Goal: Task Accomplishment & Management: Complete application form

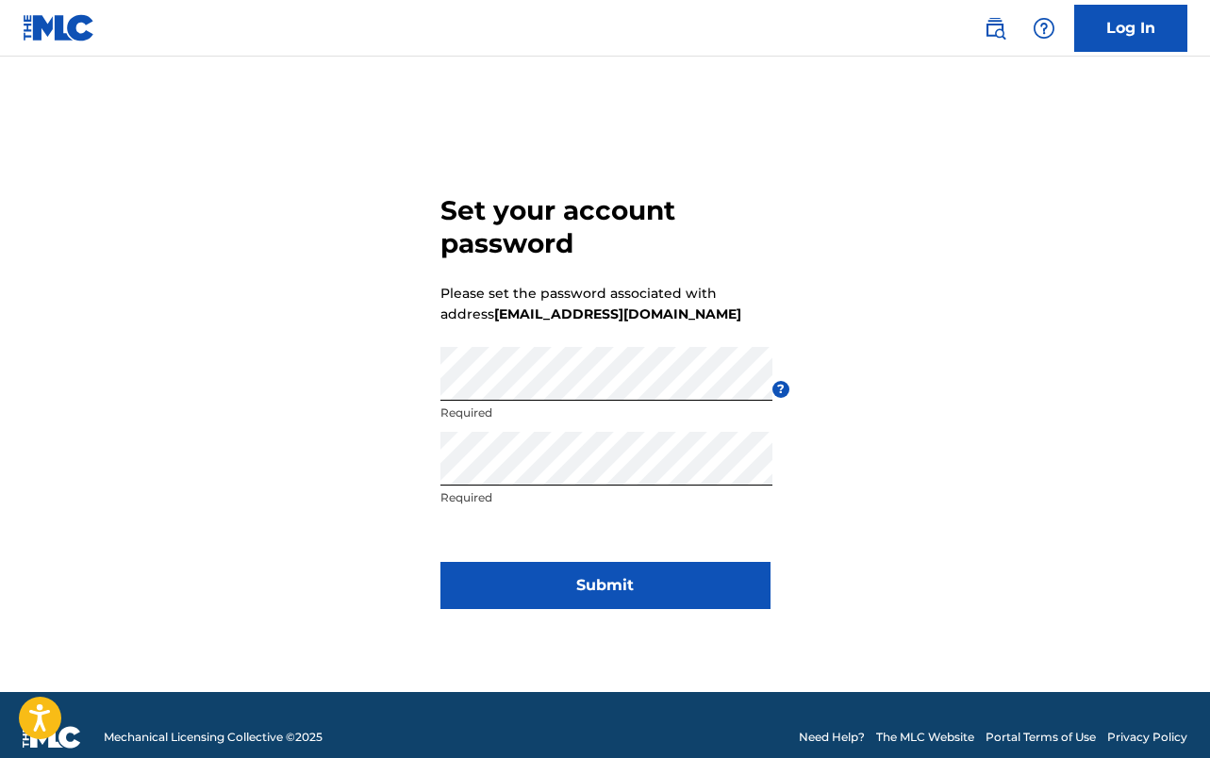
click at [561, 583] on button "Submit" at bounding box center [605, 585] width 330 height 47
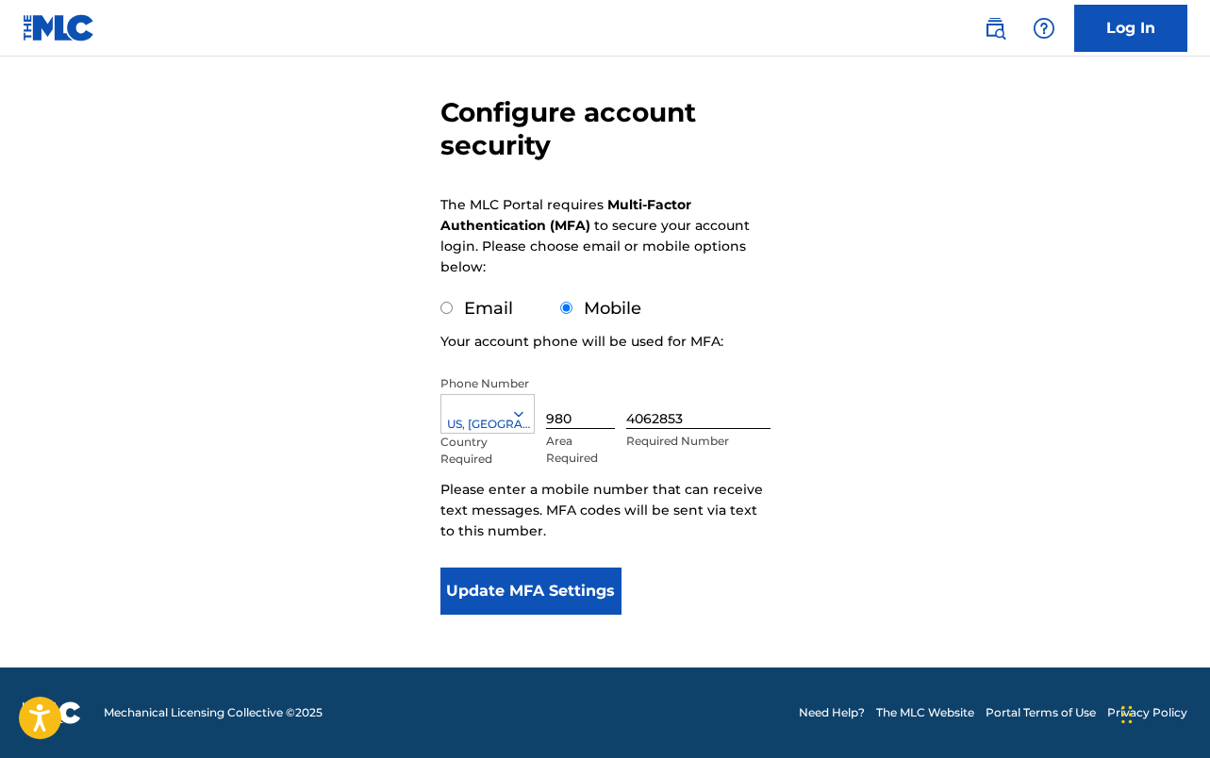
scroll to position [149, 0]
click at [500, 575] on button "Update MFA Settings" at bounding box center [531, 591] width 182 height 47
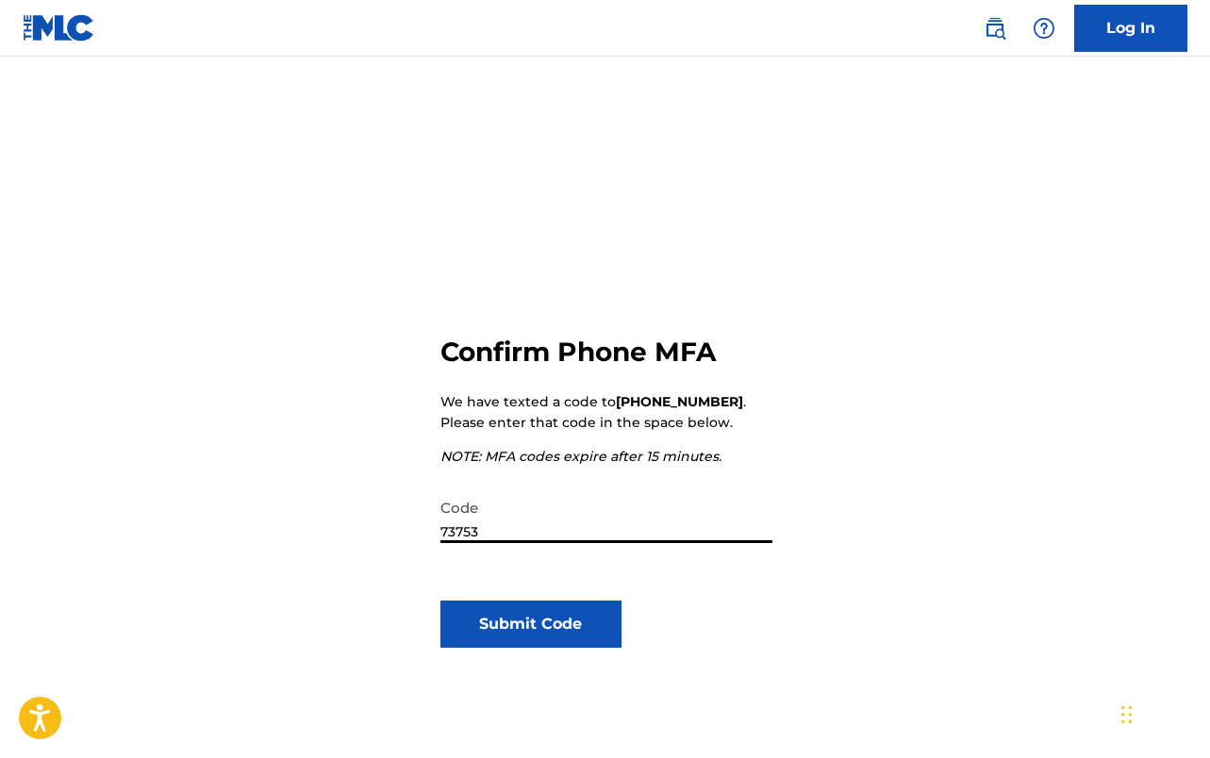
type input "737537"
click at [464, 625] on button "Submit Code" at bounding box center [531, 624] width 182 height 47
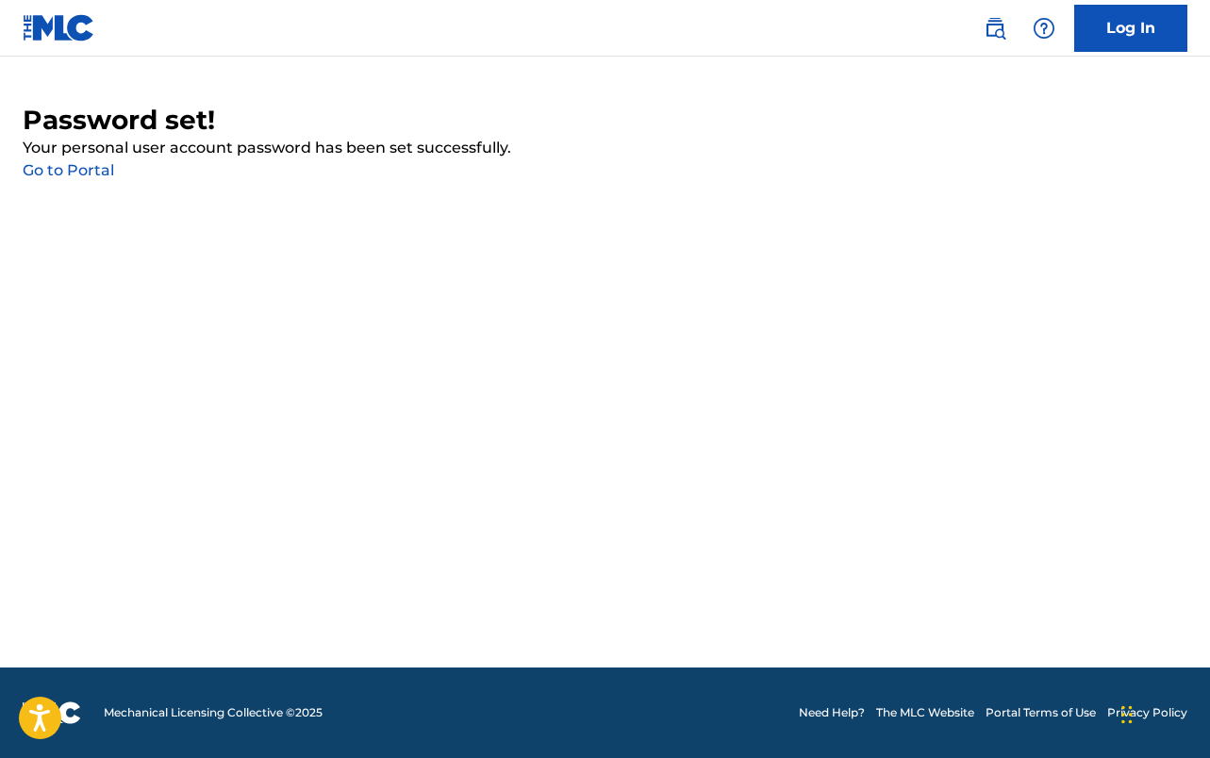
click at [52, 171] on link "Go to Portal" at bounding box center [68, 170] width 91 height 18
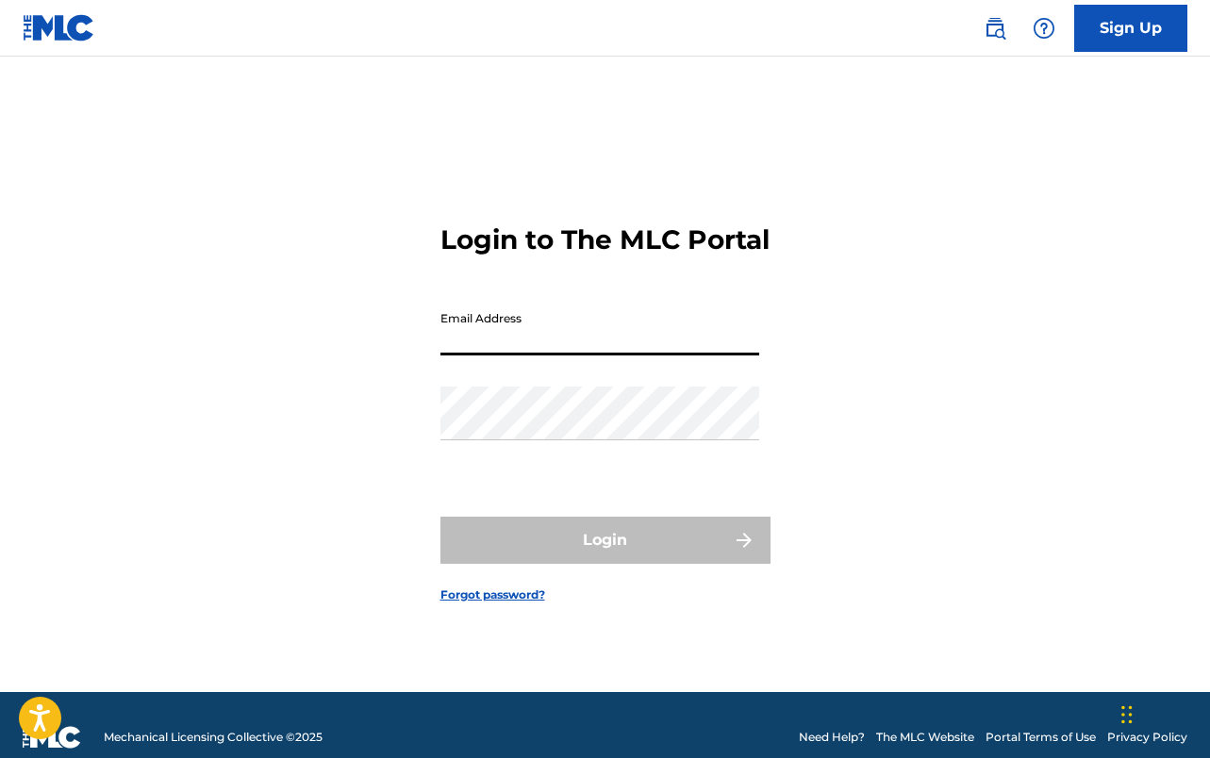
type input "[EMAIL_ADDRESS][DOMAIN_NAME]"
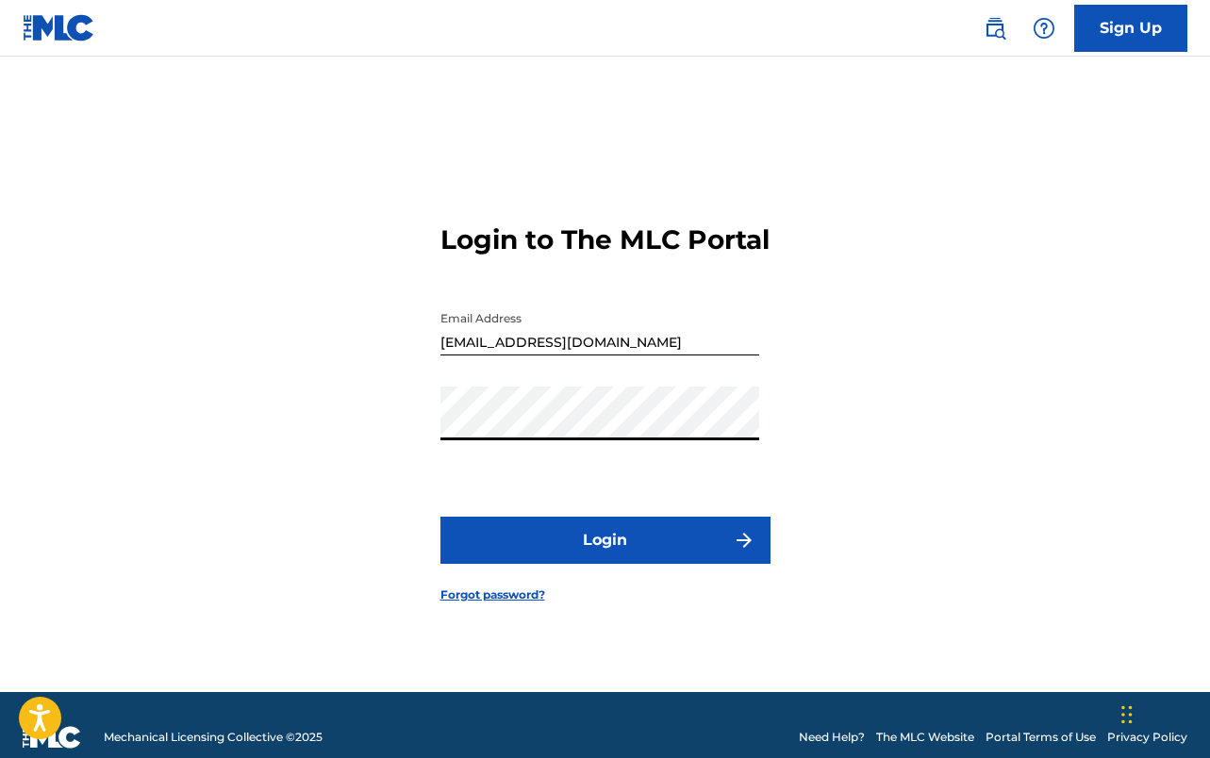
click at [589, 551] on button "Login" at bounding box center [605, 540] width 330 height 47
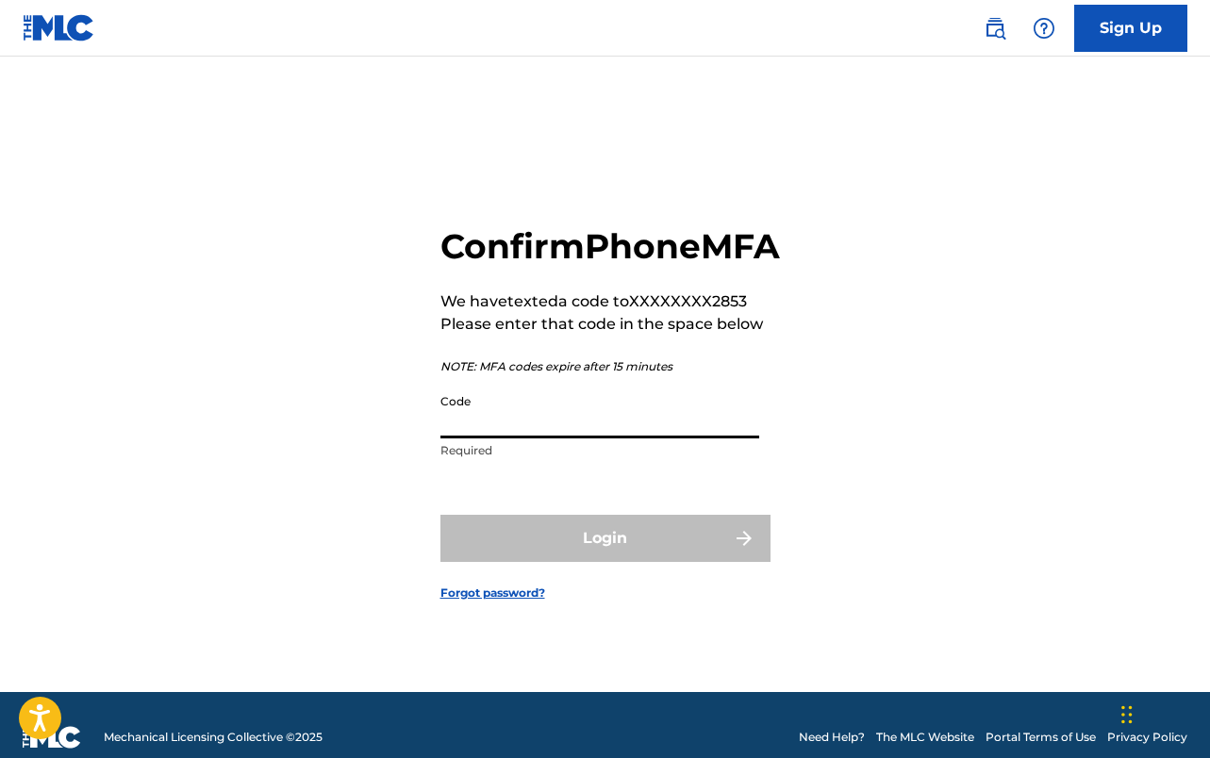
click at [480, 435] on input "Code" at bounding box center [599, 412] width 319 height 54
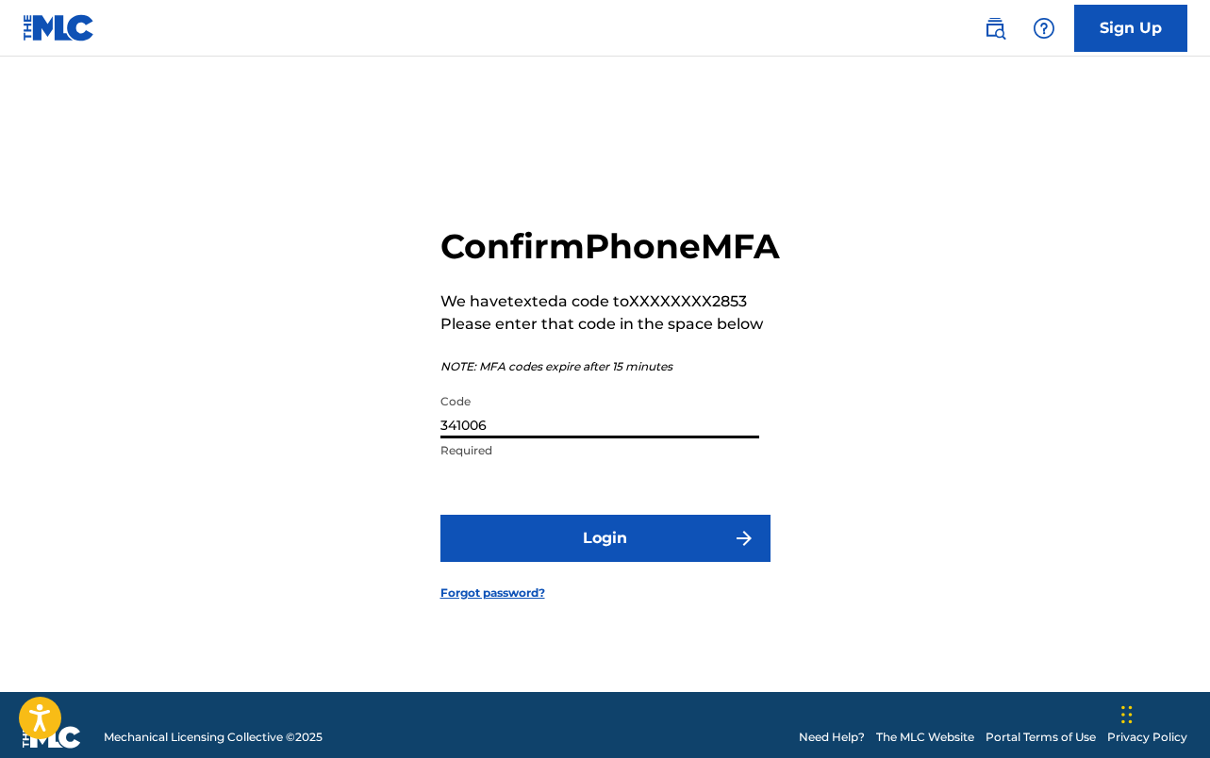
type input "341006"
click at [505, 552] on button "Login" at bounding box center [605, 538] width 330 height 47
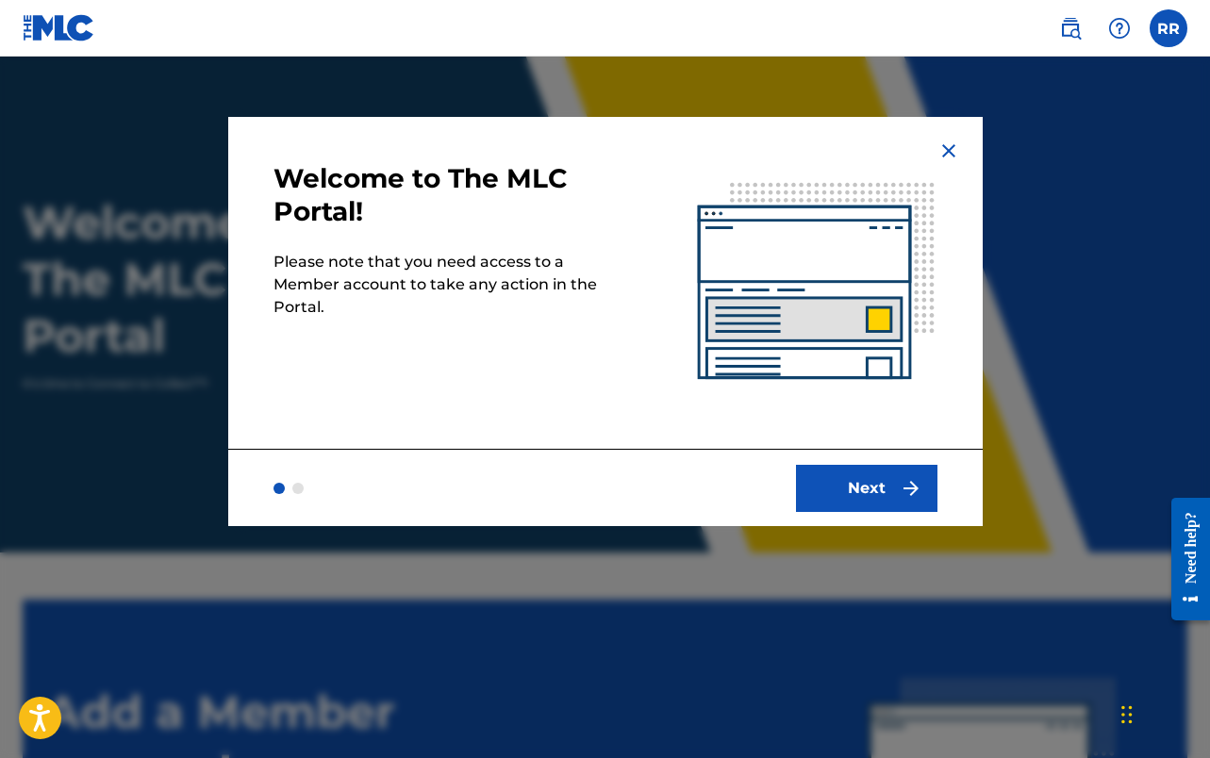
click at [871, 498] on button "Next" at bounding box center [866, 488] width 141 height 47
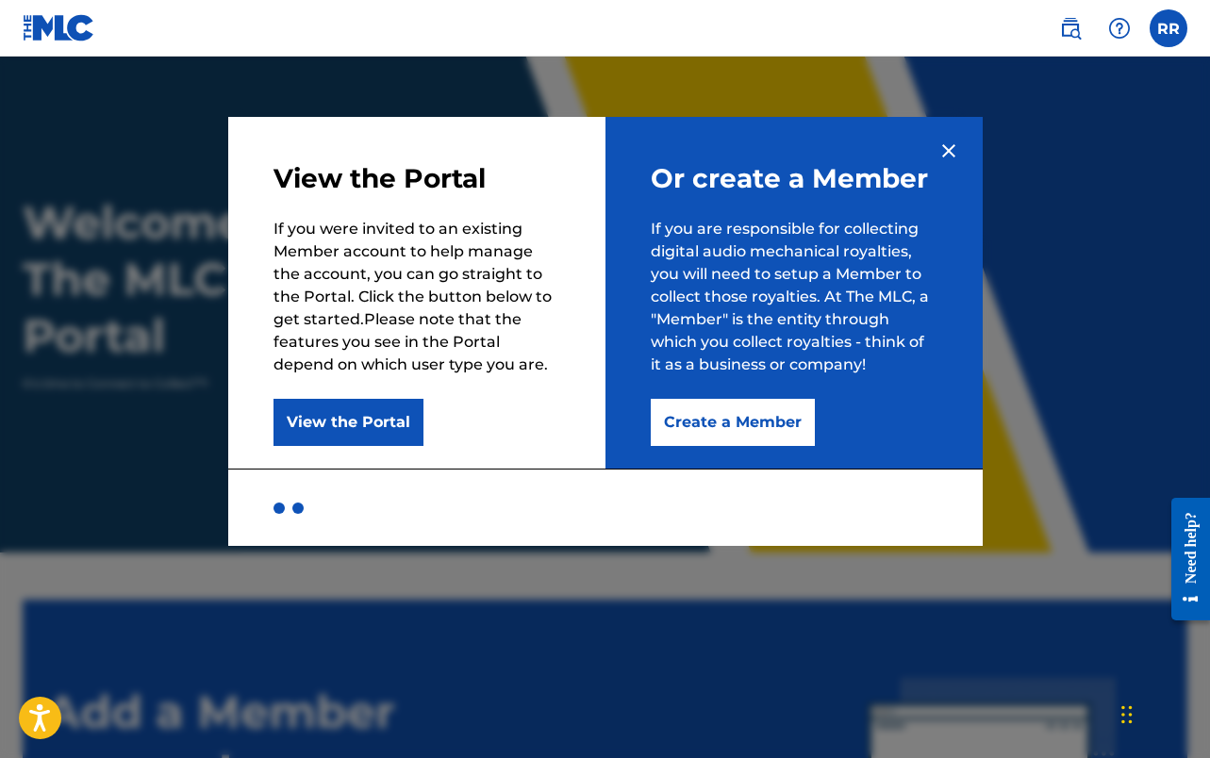
click at [750, 414] on button "Create a Member" at bounding box center [733, 422] width 164 height 47
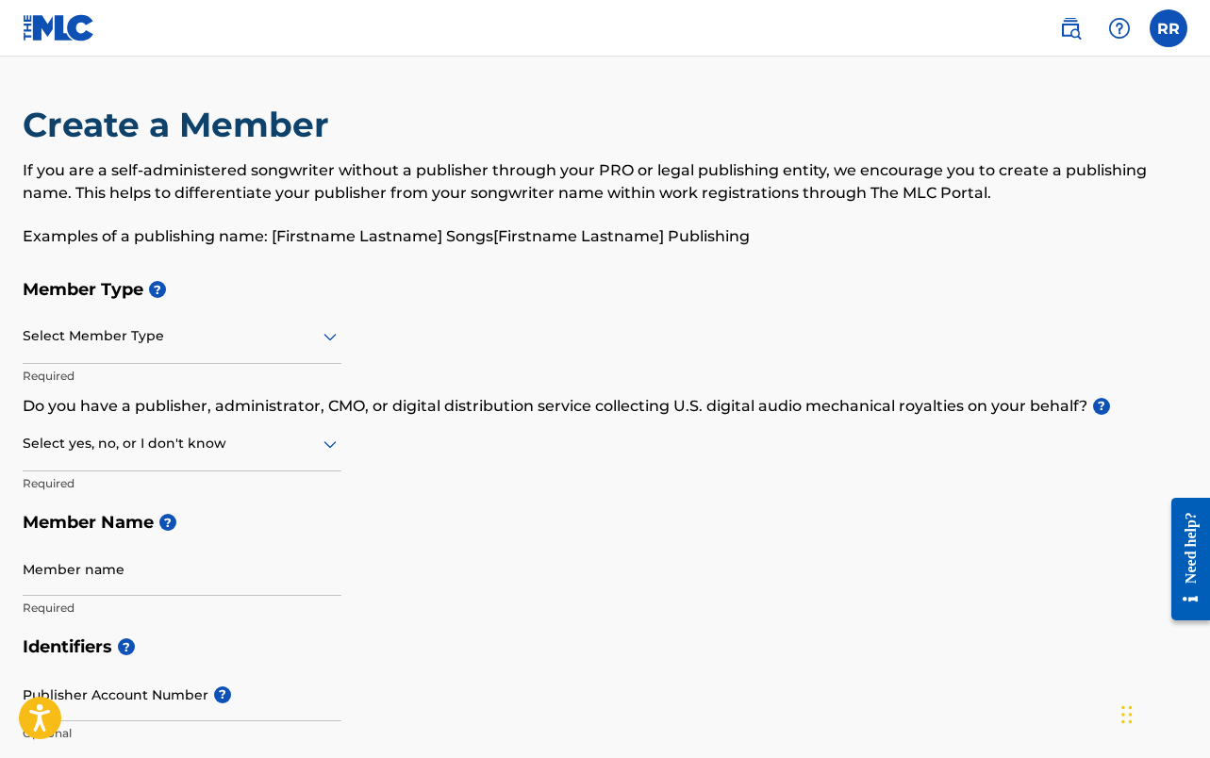
click at [298, 331] on div at bounding box center [182, 336] width 319 height 24
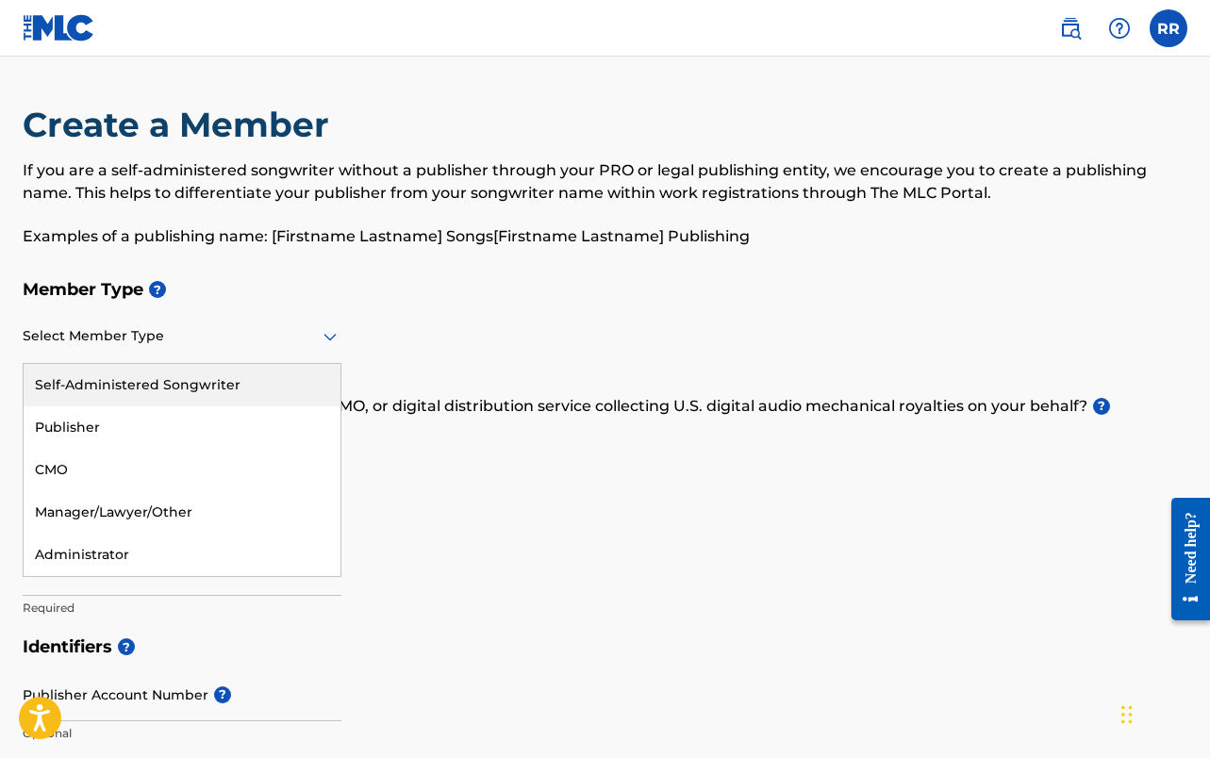
click at [204, 393] on div "Self-Administered Songwriter" at bounding box center [182, 385] width 317 height 42
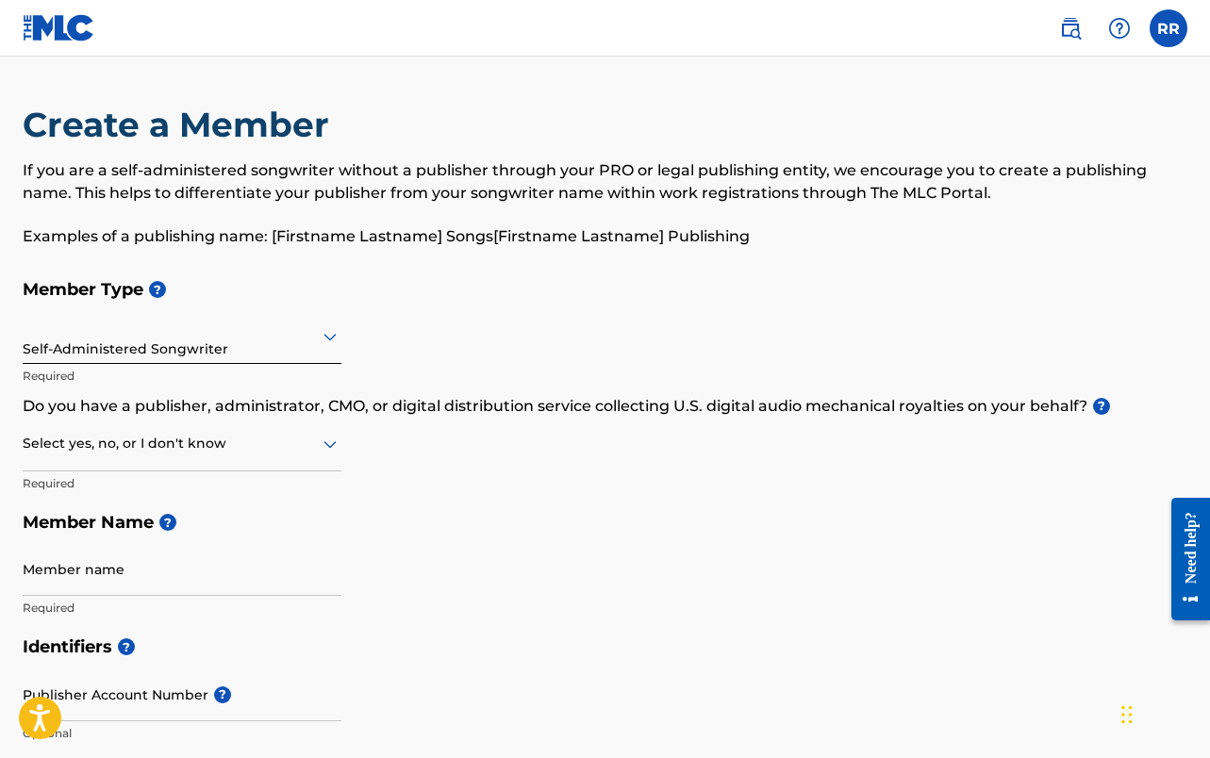
click at [199, 441] on div at bounding box center [182, 444] width 319 height 24
click at [179, 477] on div "Yes" at bounding box center [182, 492] width 317 height 42
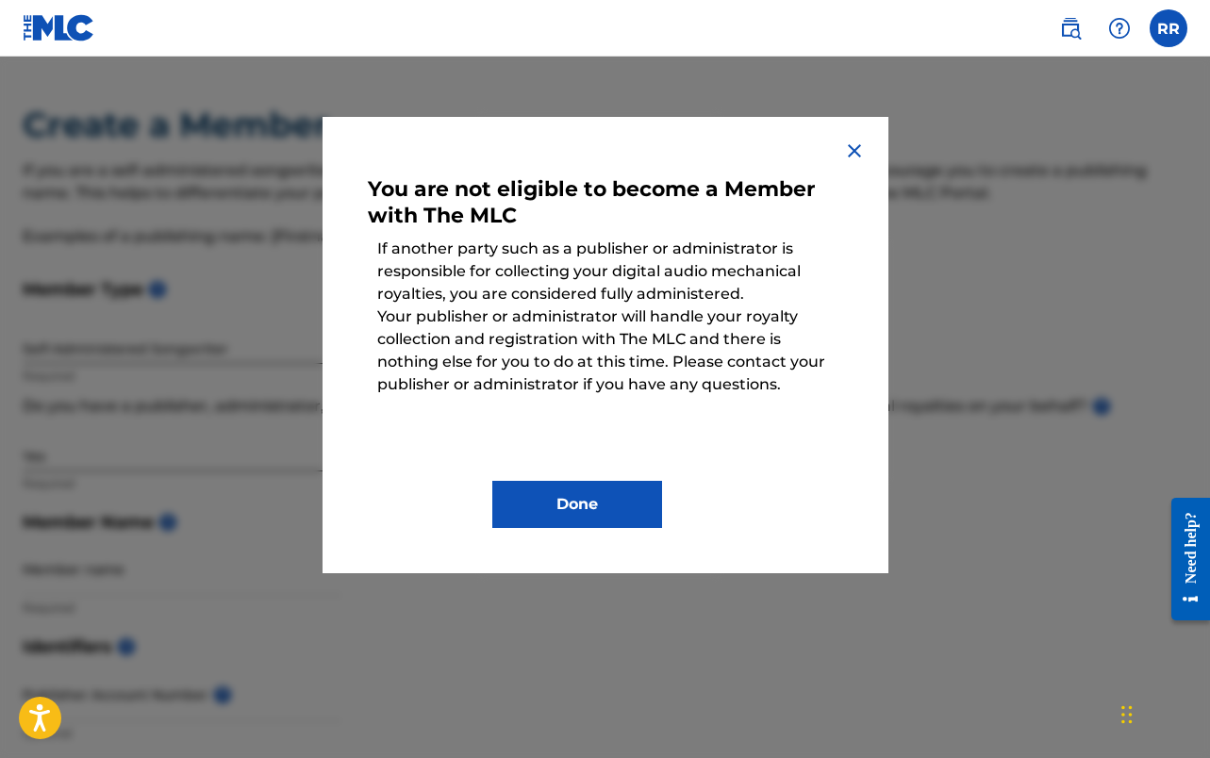
click at [846, 147] on img at bounding box center [854, 151] width 23 height 23
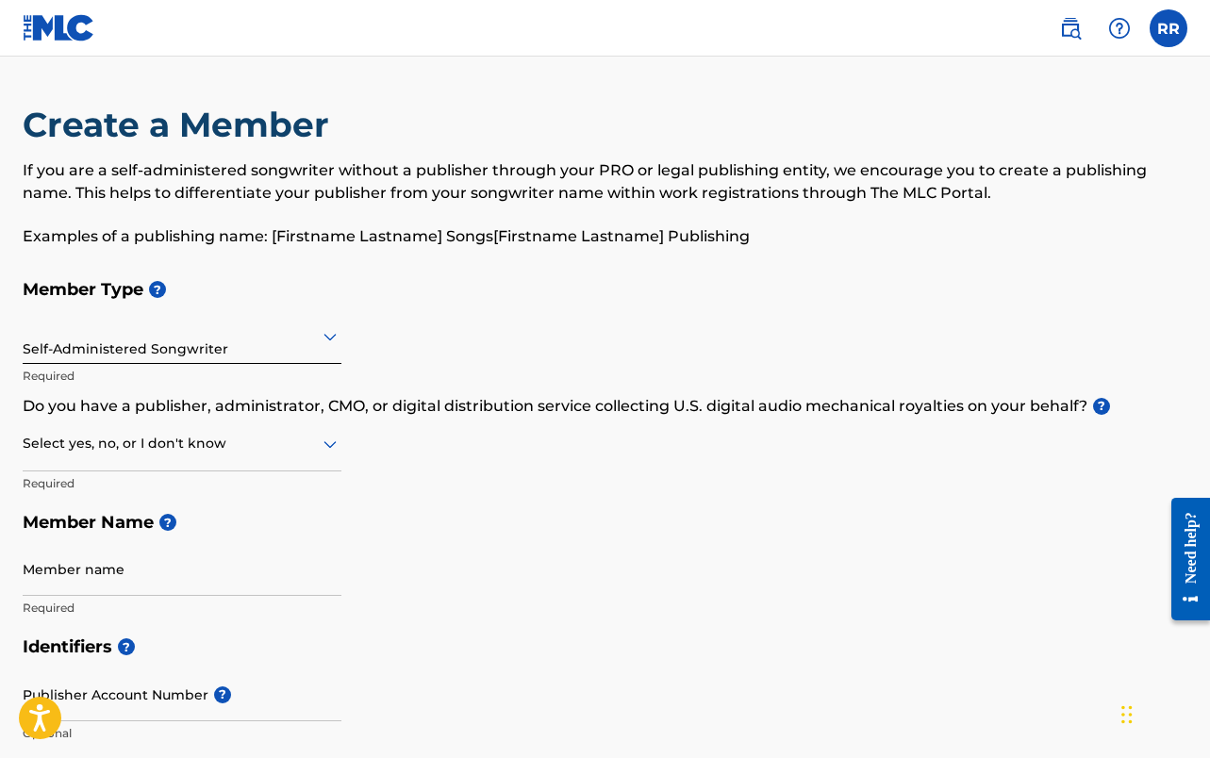
click at [163, 350] on div "Self-Administered Songwriter" at bounding box center [182, 336] width 319 height 46
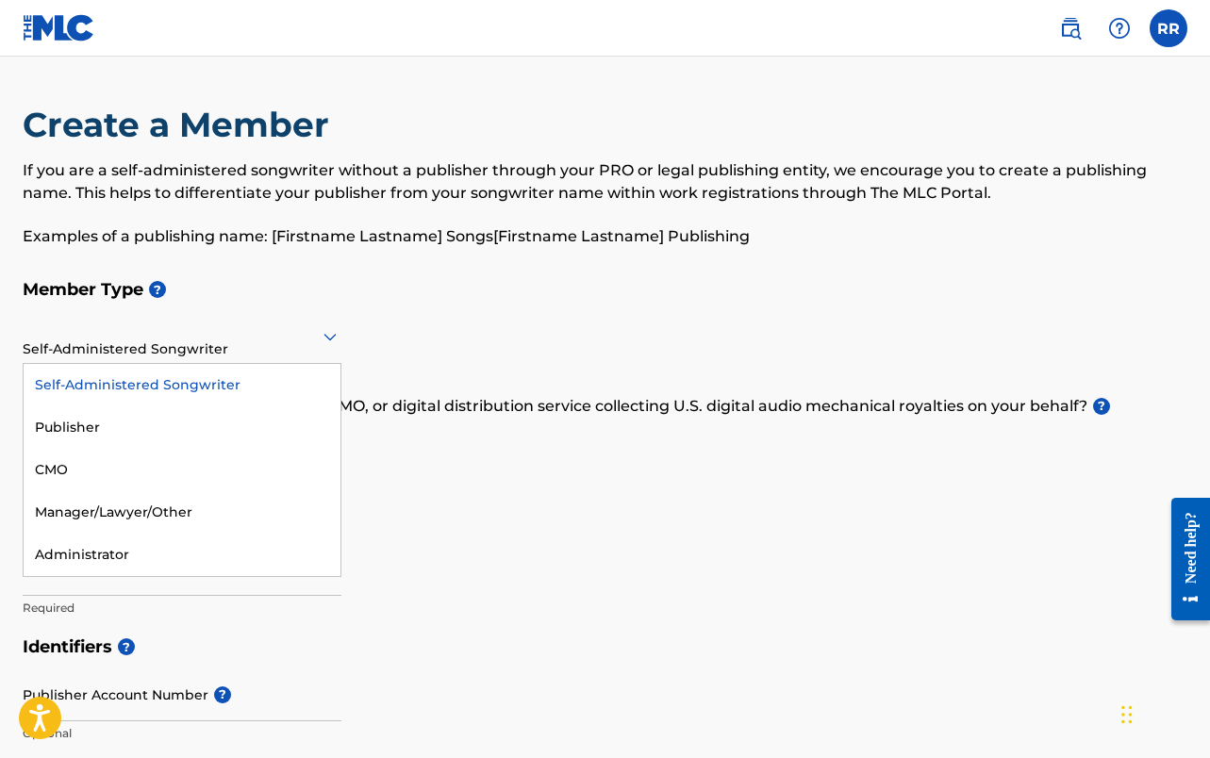
click at [151, 384] on div "Self-Administered Songwriter" at bounding box center [182, 385] width 317 height 42
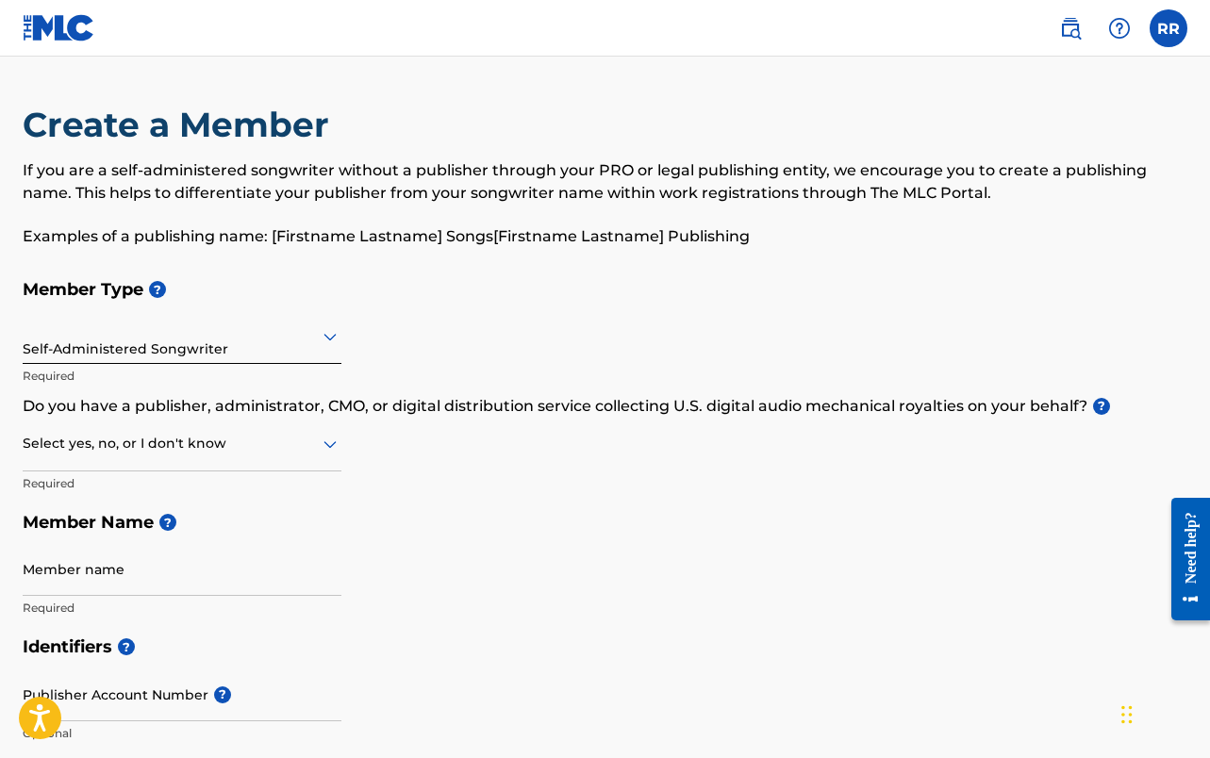
click at [136, 442] on div at bounding box center [182, 444] width 319 height 24
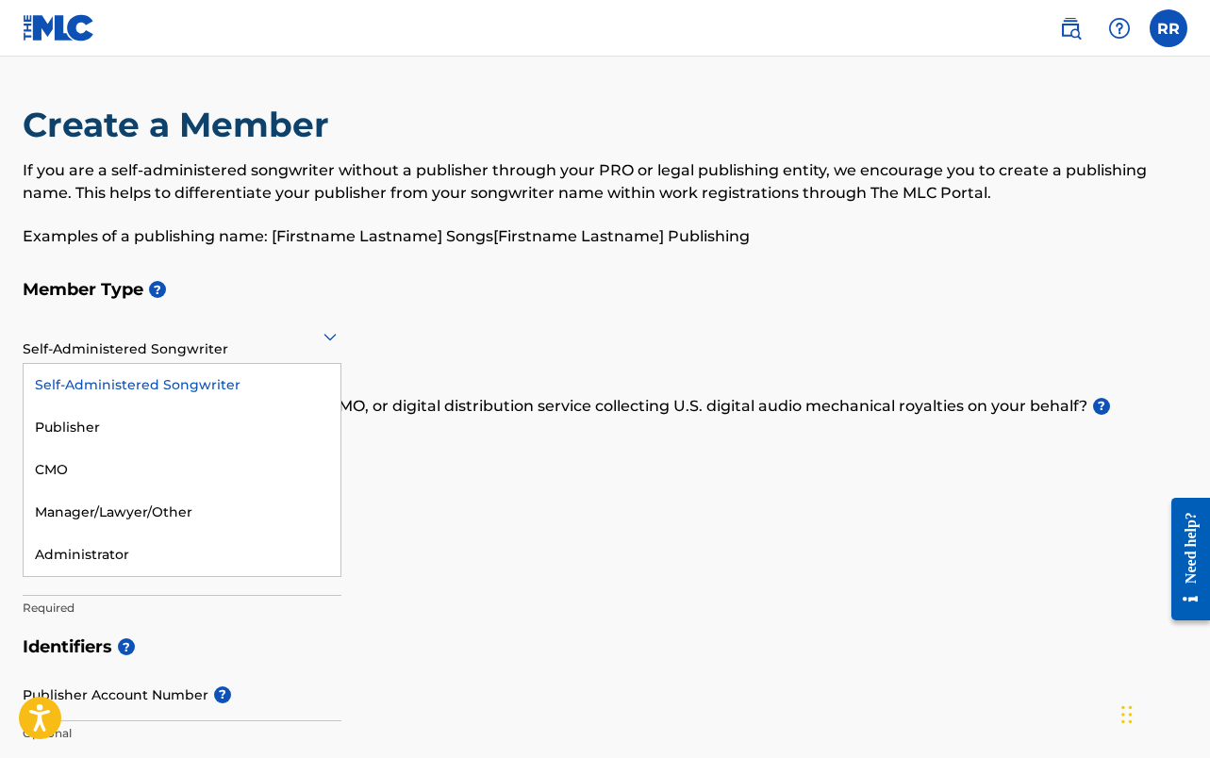
click at [144, 344] on div at bounding box center [182, 336] width 319 height 24
click at [115, 429] on div "Publisher" at bounding box center [182, 427] width 317 height 42
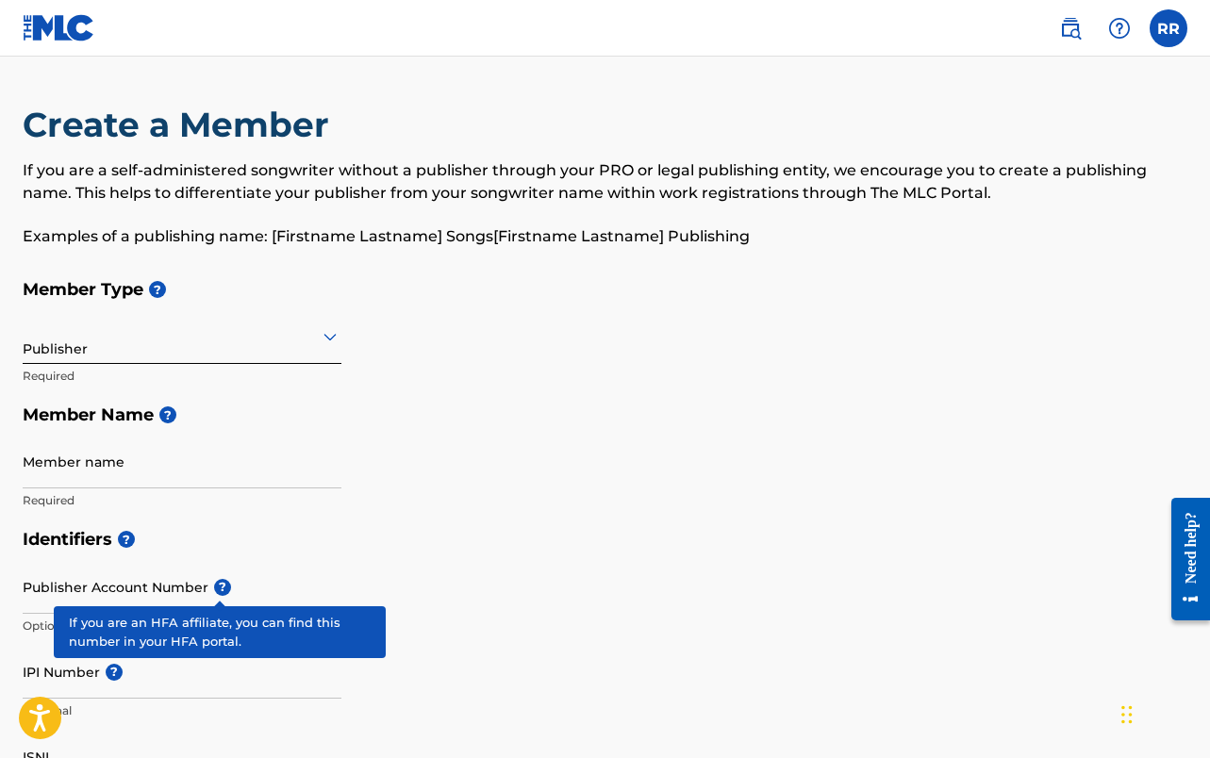
click at [222, 590] on span "?" at bounding box center [222, 587] width 17 height 17
click at [222, 590] on input "Publisher Account Number ?" at bounding box center [182, 587] width 319 height 54
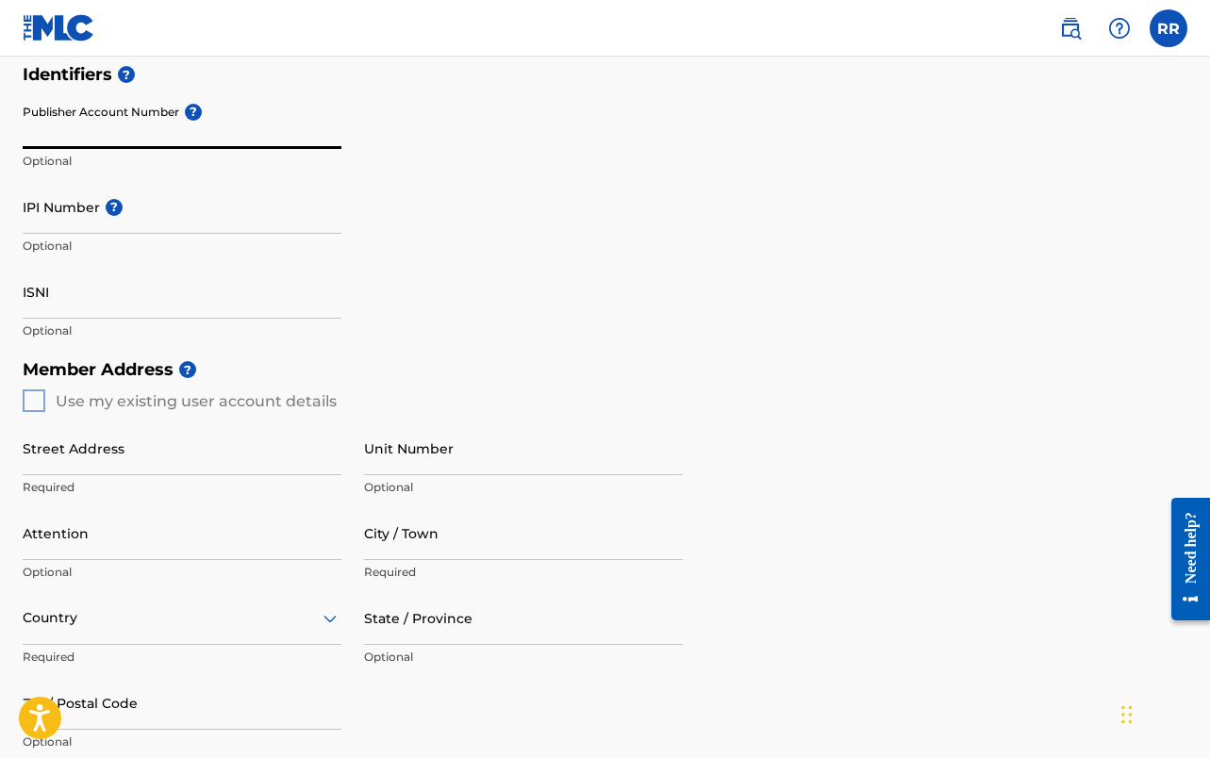
scroll to position [508, 0]
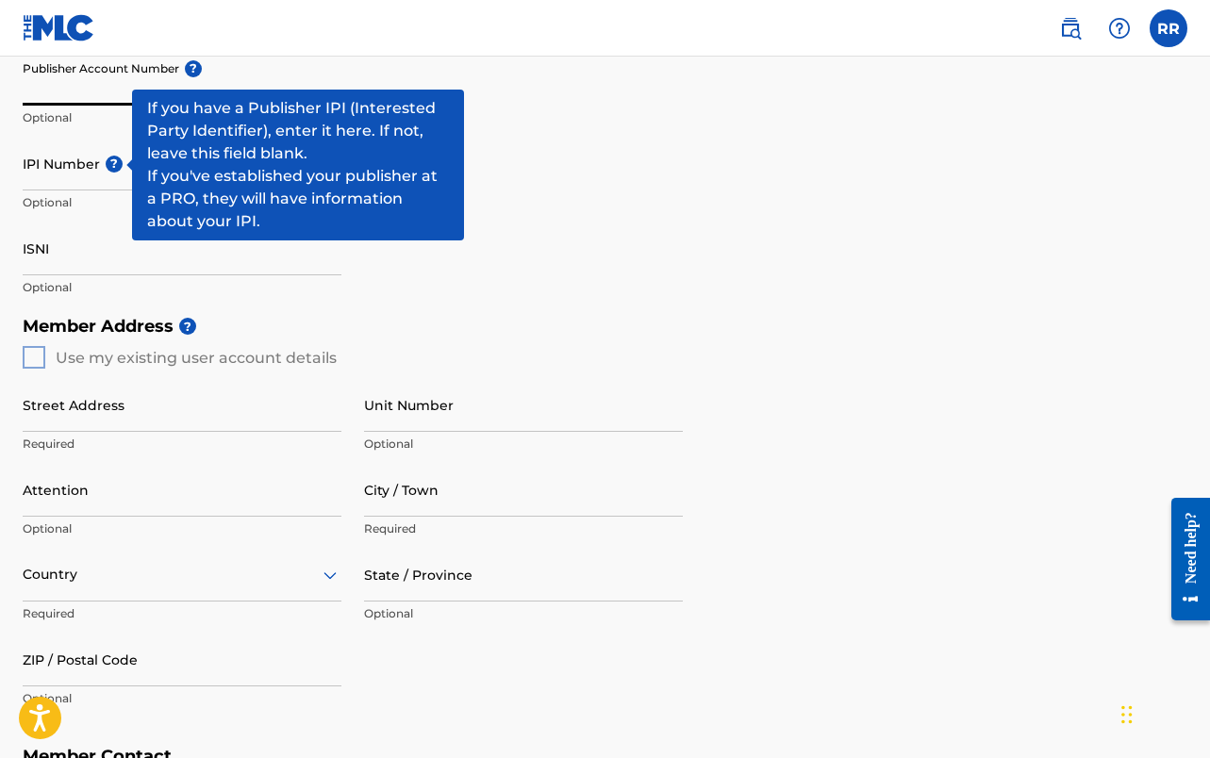
click at [116, 170] on span "?" at bounding box center [114, 164] width 17 height 17
click at [116, 170] on input "IPI Number ?" at bounding box center [182, 164] width 319 height 54
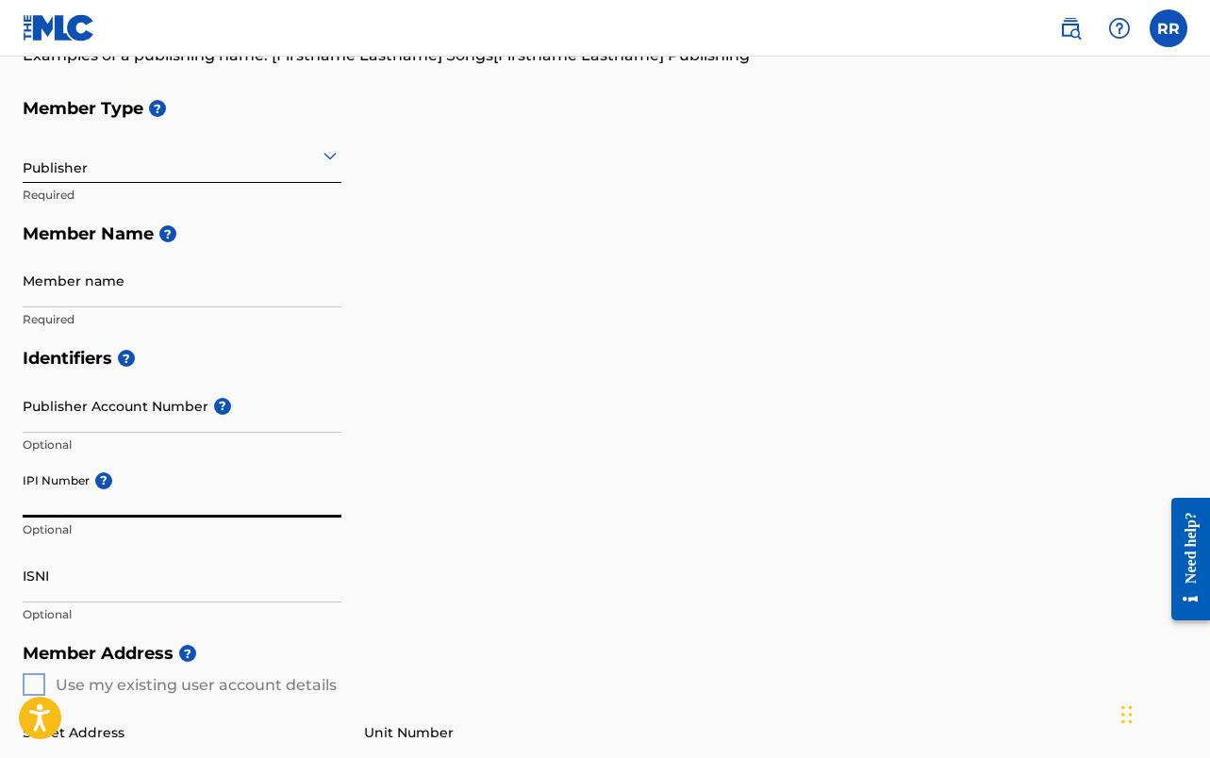
scroll to position [170, 0]
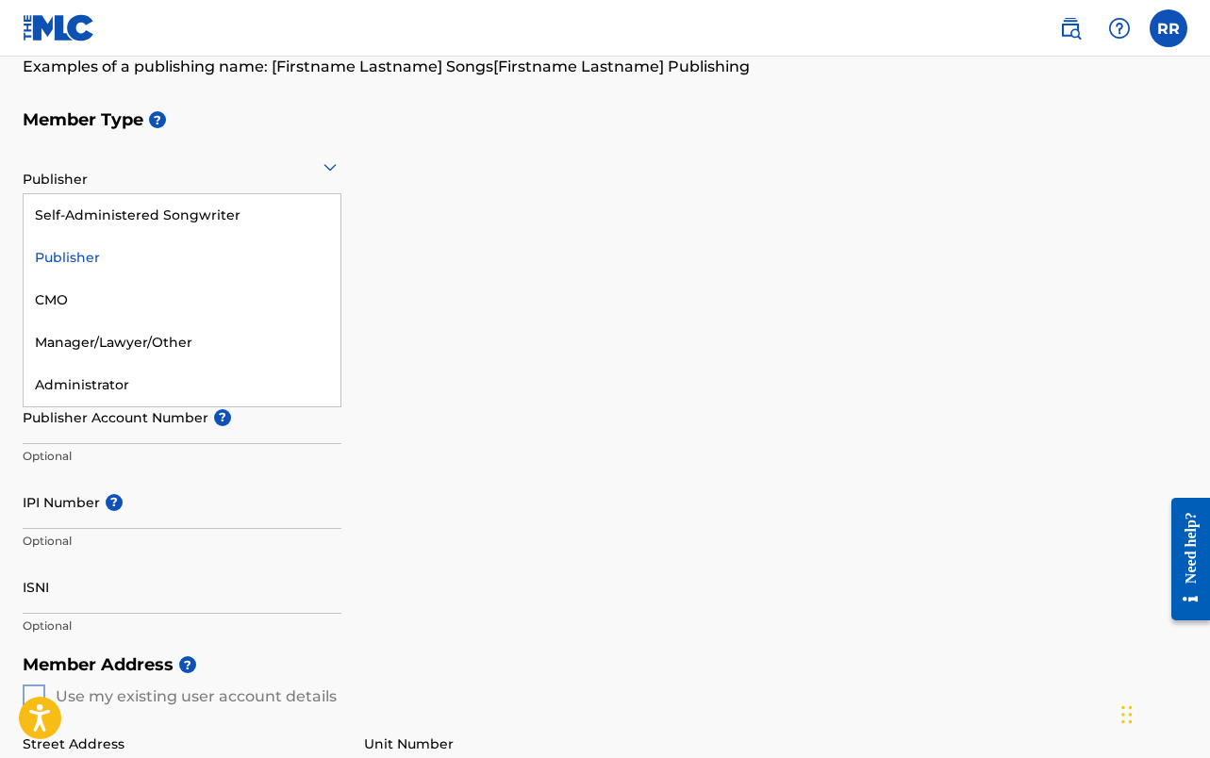
click at [106, 164] on div at bounding box center [182, 167] width 319 height 24
click at [98, 207] on div "Self-Administered Songwriter" at bounding box center [182, 215] width 317 height 42
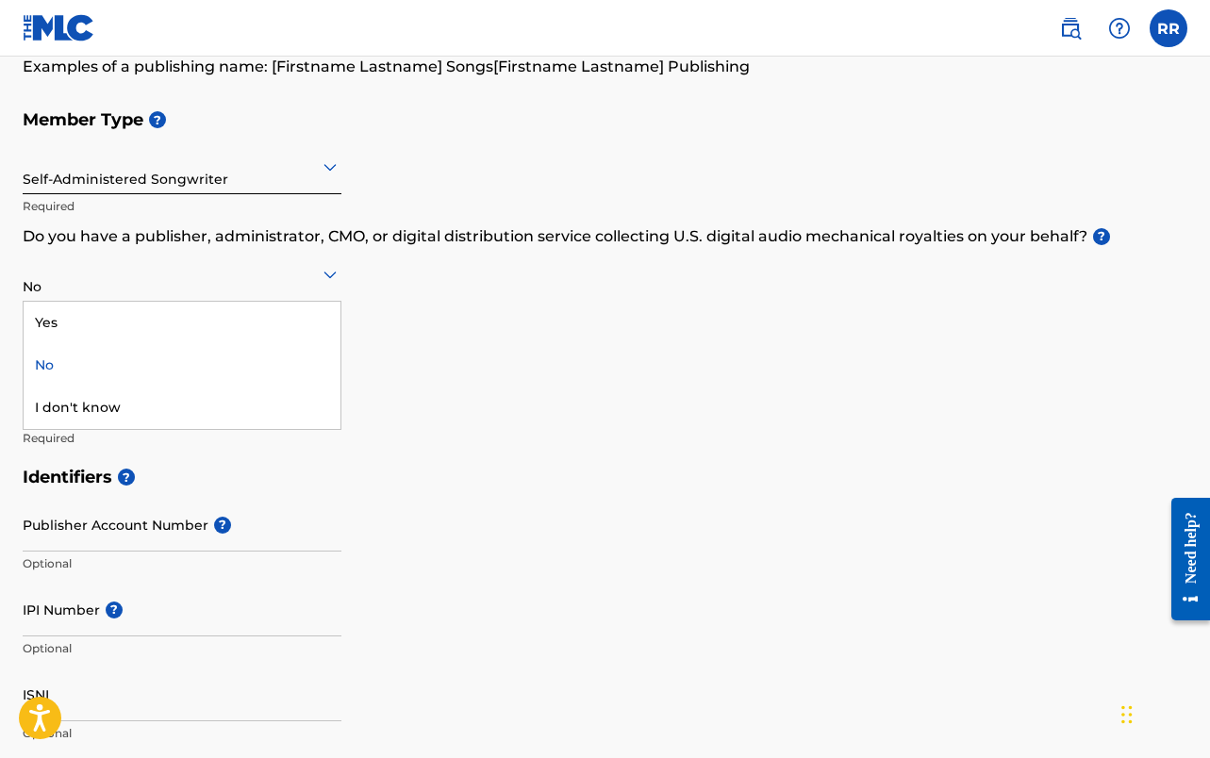
click at [97, 276] on div at bounding box center [182, 274] width 319 height 24
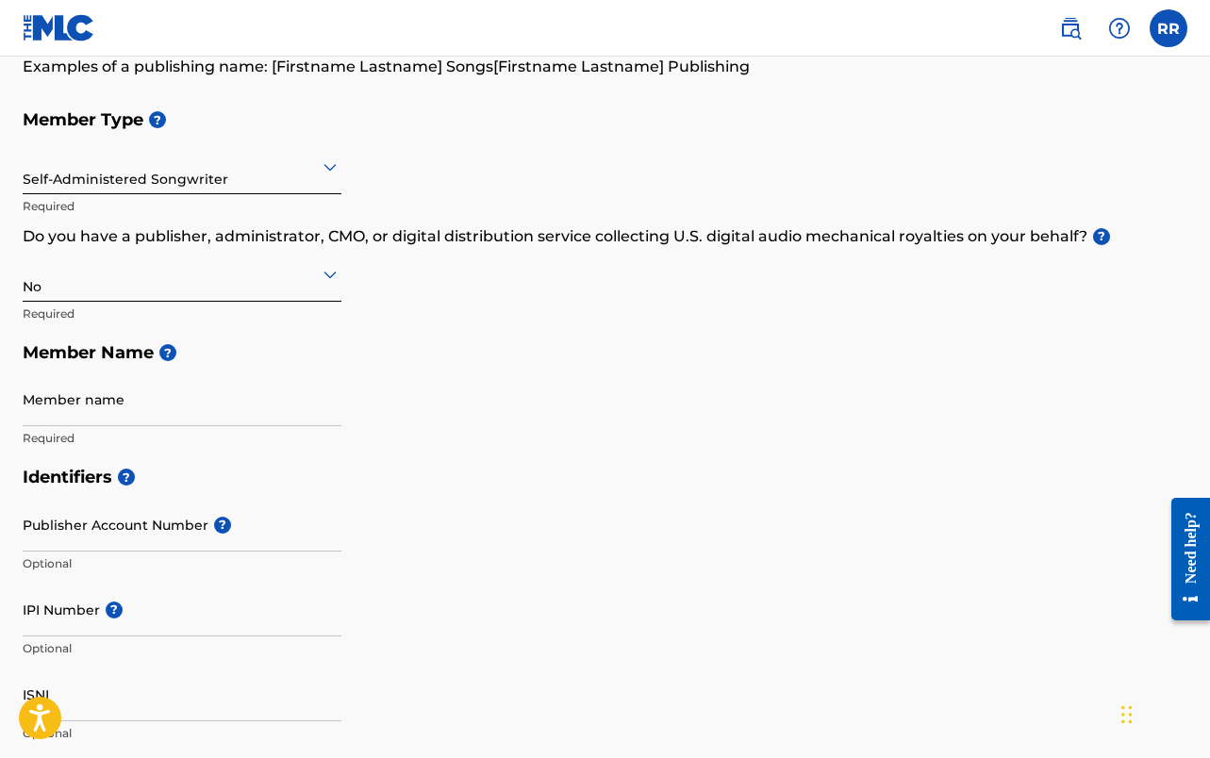
click at [97, 276] on div at bounding box center [182, 274] width 319 height 24
click at [95, 395] on input "Member name" at bounding box center [182, 399] width 319 height 54
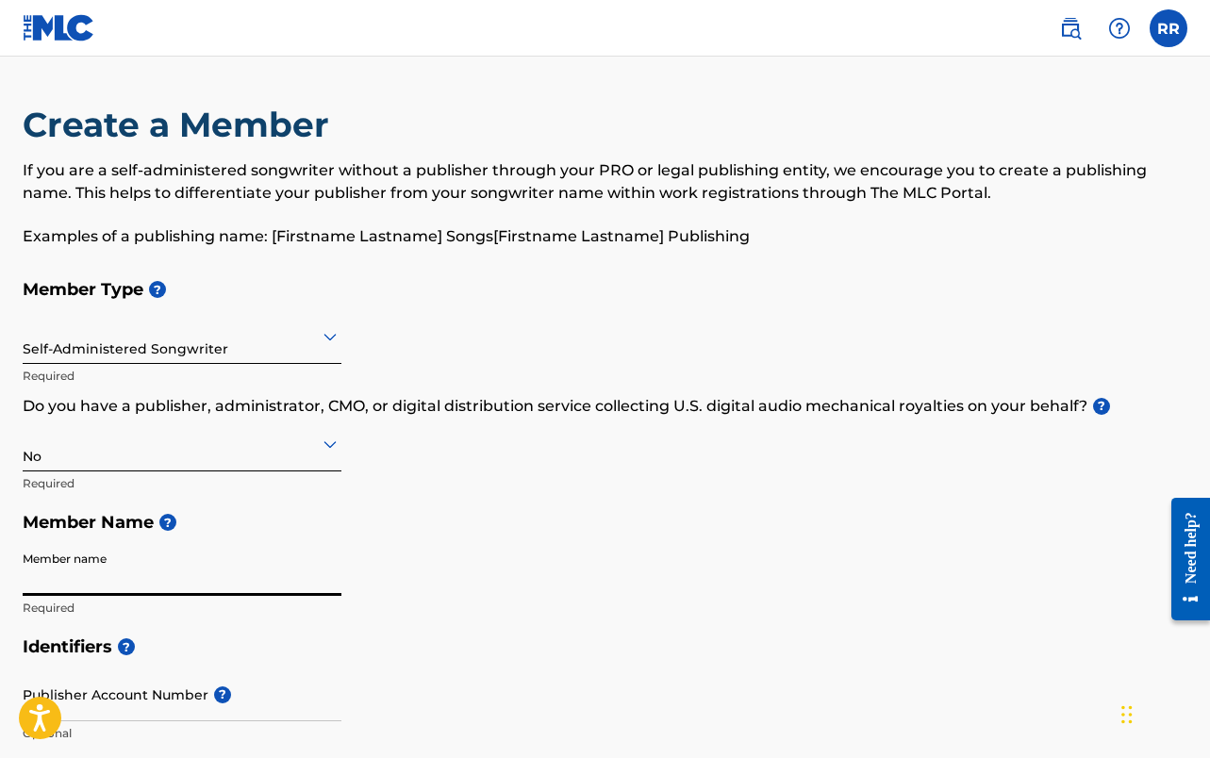
scroll to position [0, 0]
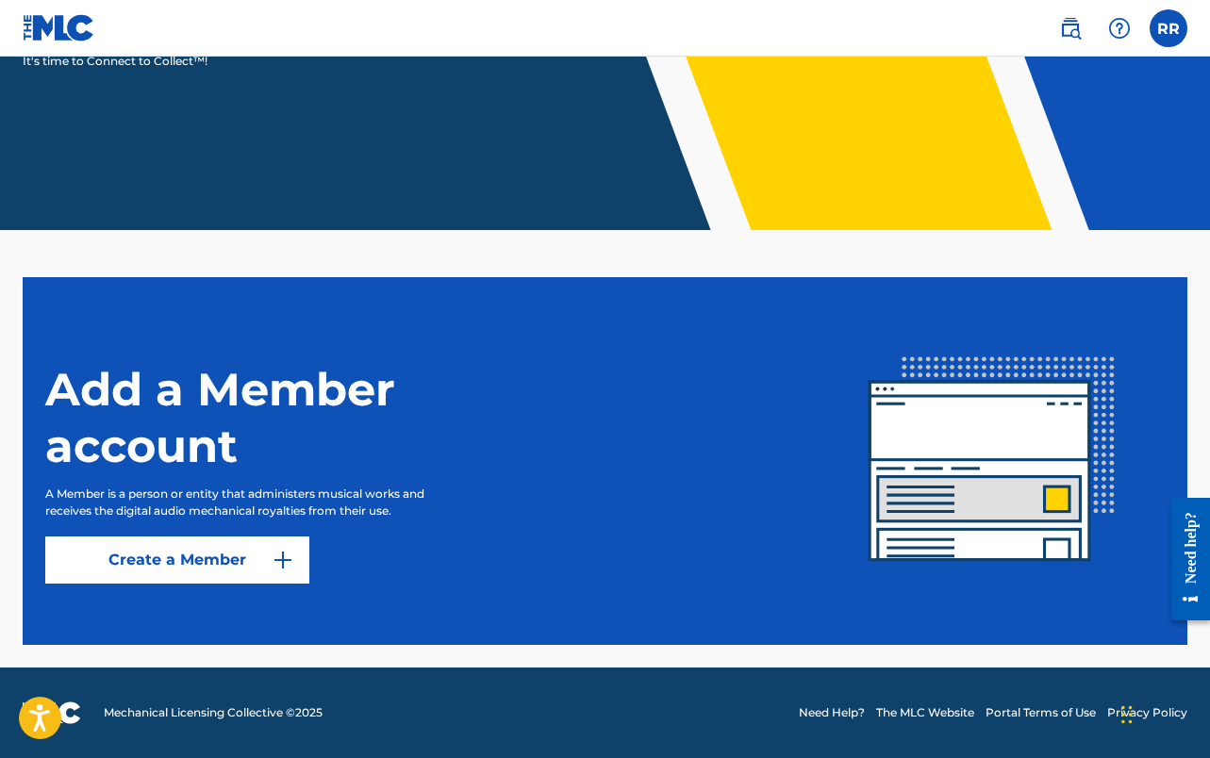
scroll to position [322, 0]
click at [204, 560] on link "Create a Member" at bounding box center [177, 559] width 264 height 47
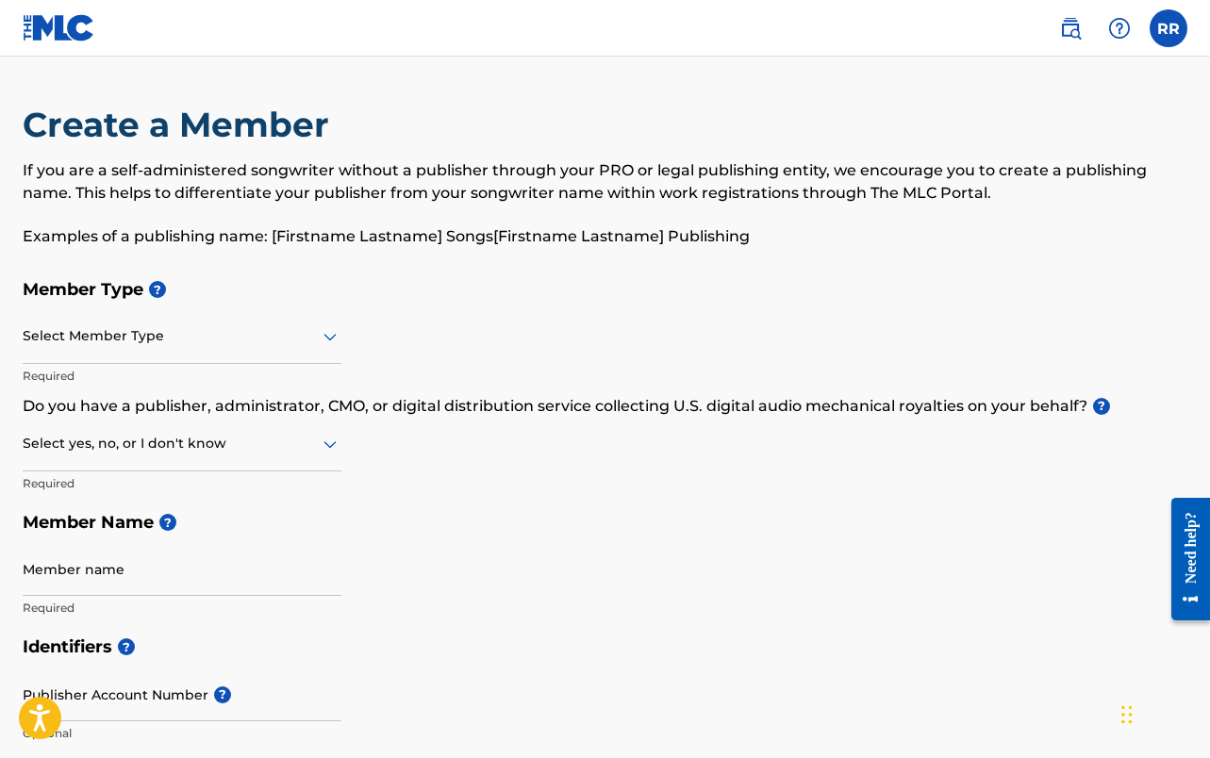
click at [248, 347] on div at bounding box center [182, 336] width 319 height 24
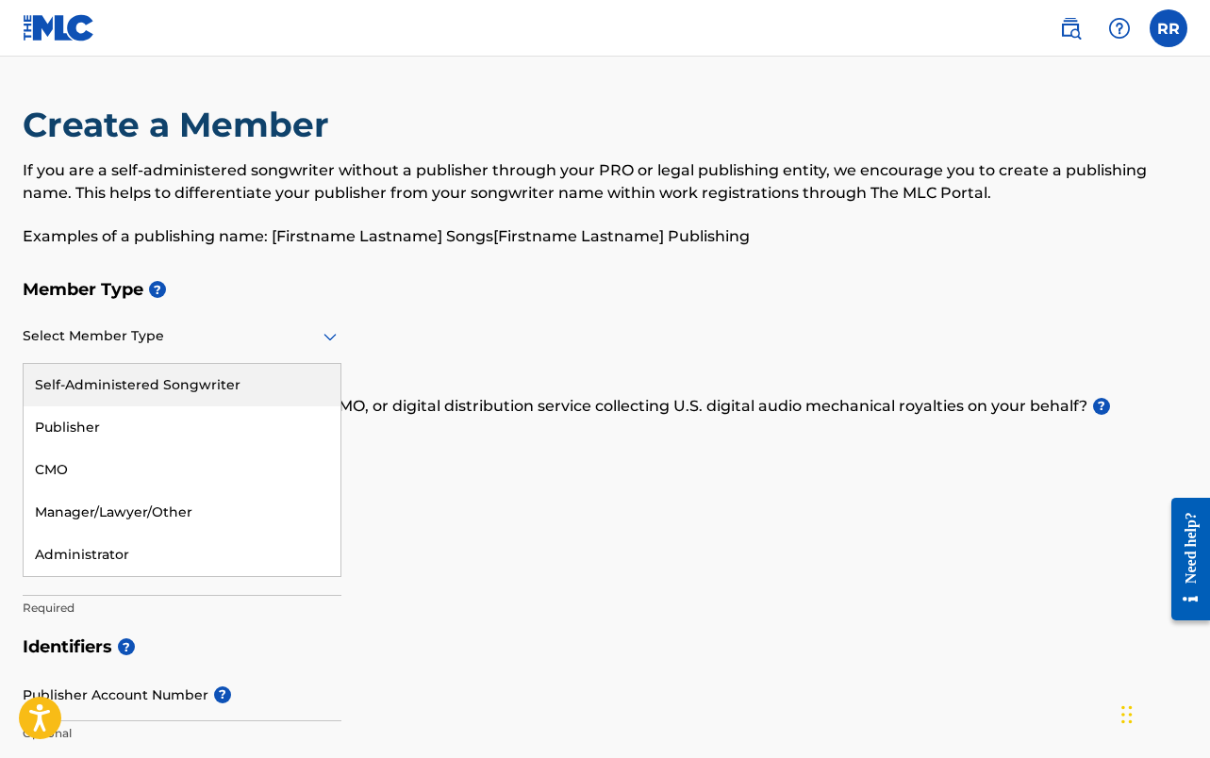
click at [196, 392] on div "Self-Administered Songwriter" at bounding box center [182, 385] width 317 height 42
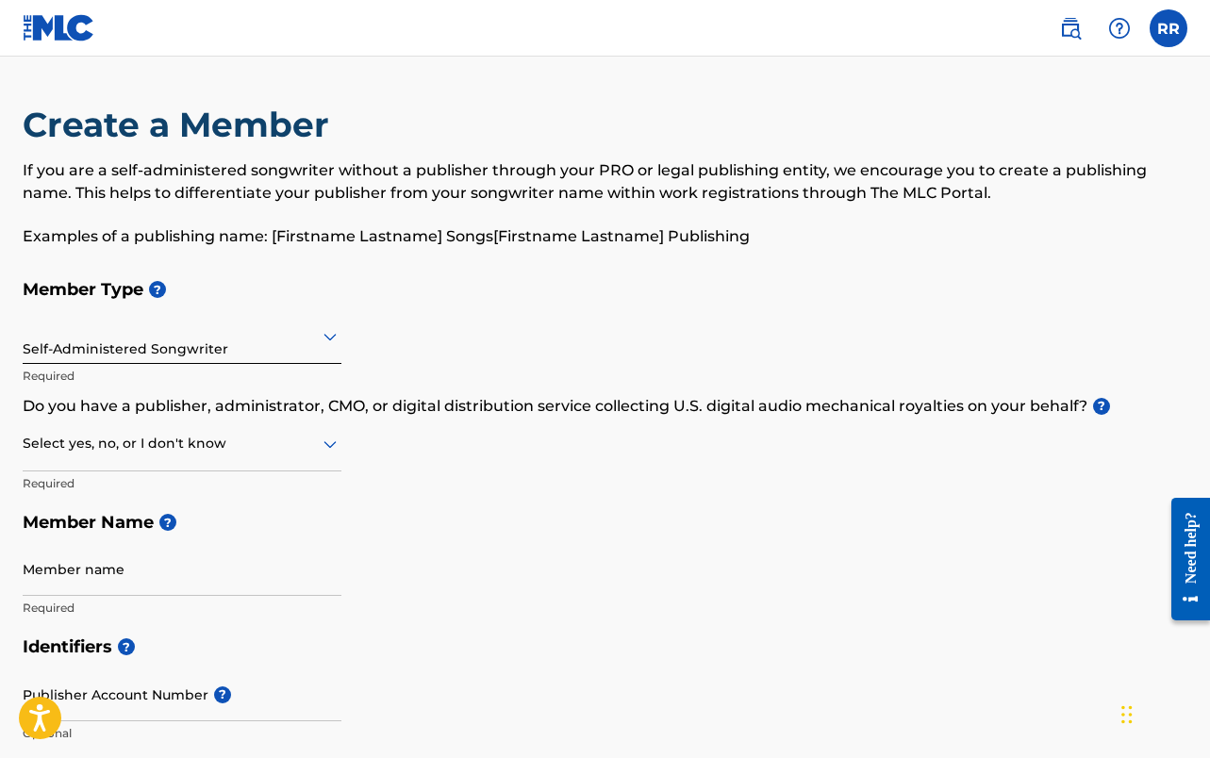
click at [114, 457] on div "Select yes, no, or I don't know" at bounding box center [182, 445] width 319 height 54
click at [96, 524] on div "No" at bounding box center [182, 535] width 317 height 42
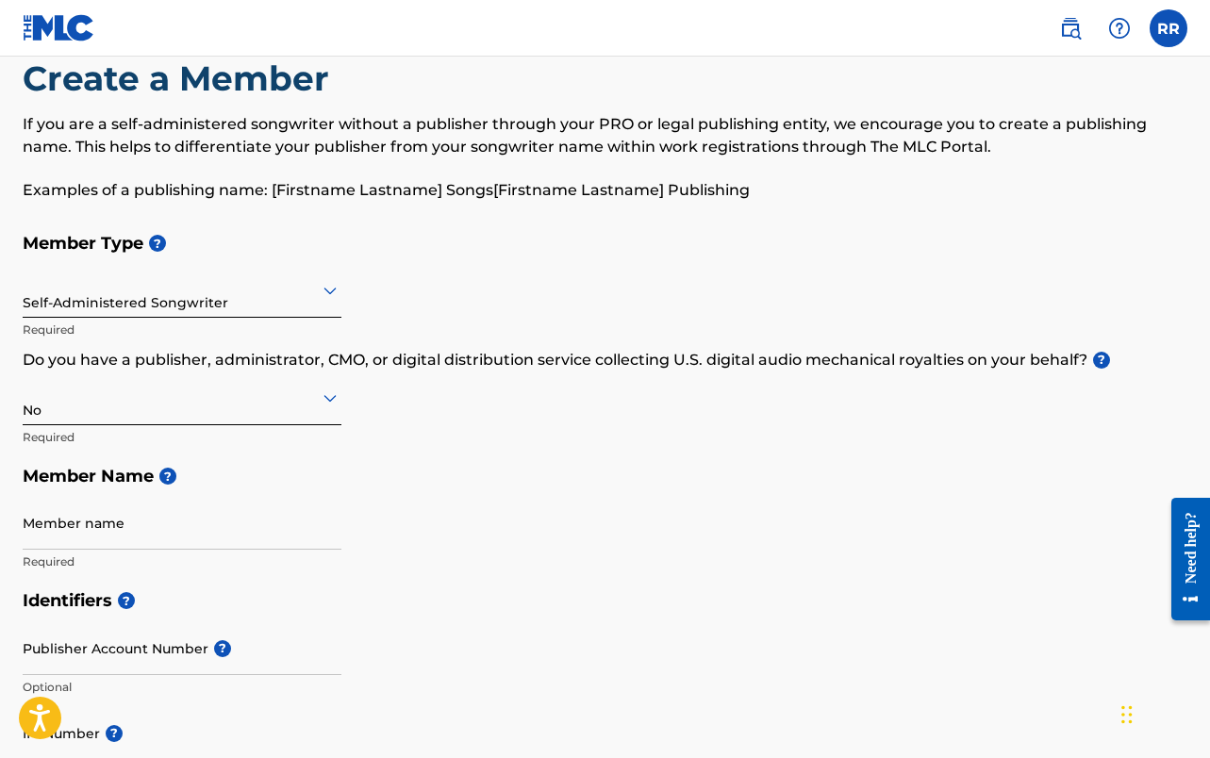
scroll to position [70, 0]
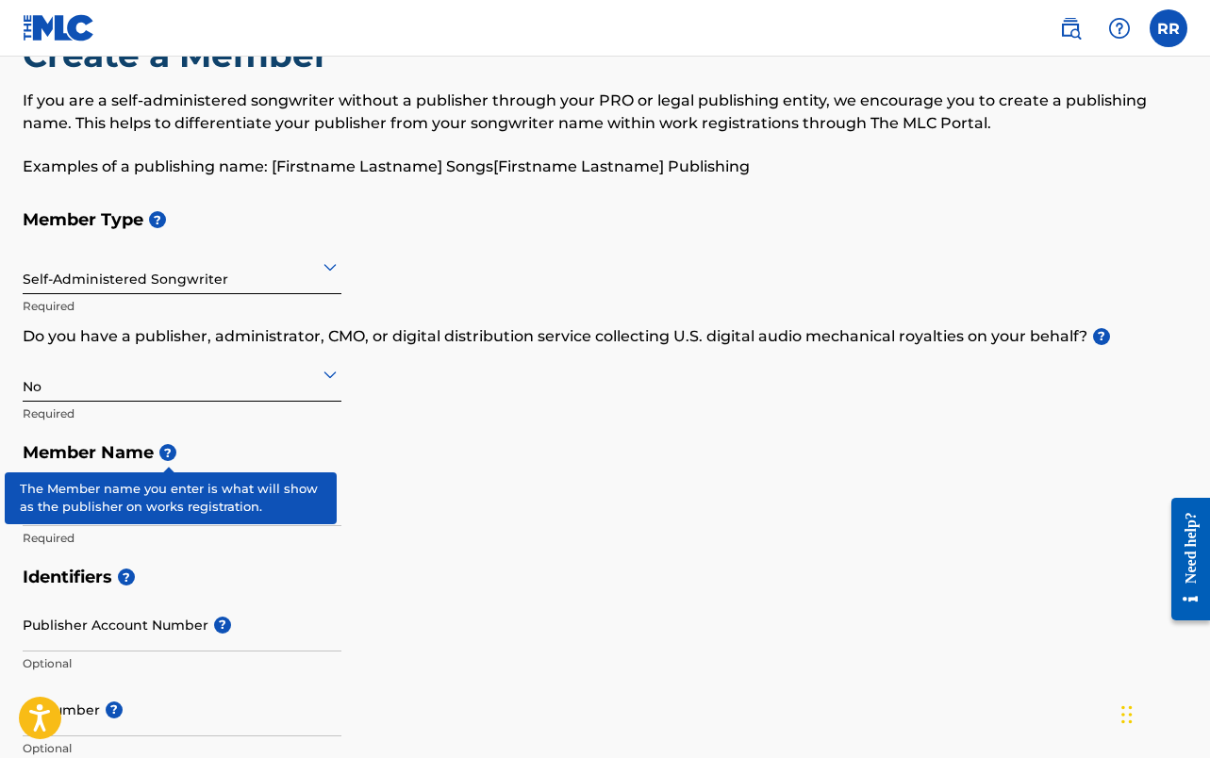
click at [170, 450] on span "?" at bounding box center [167, 452] width 17 height 17
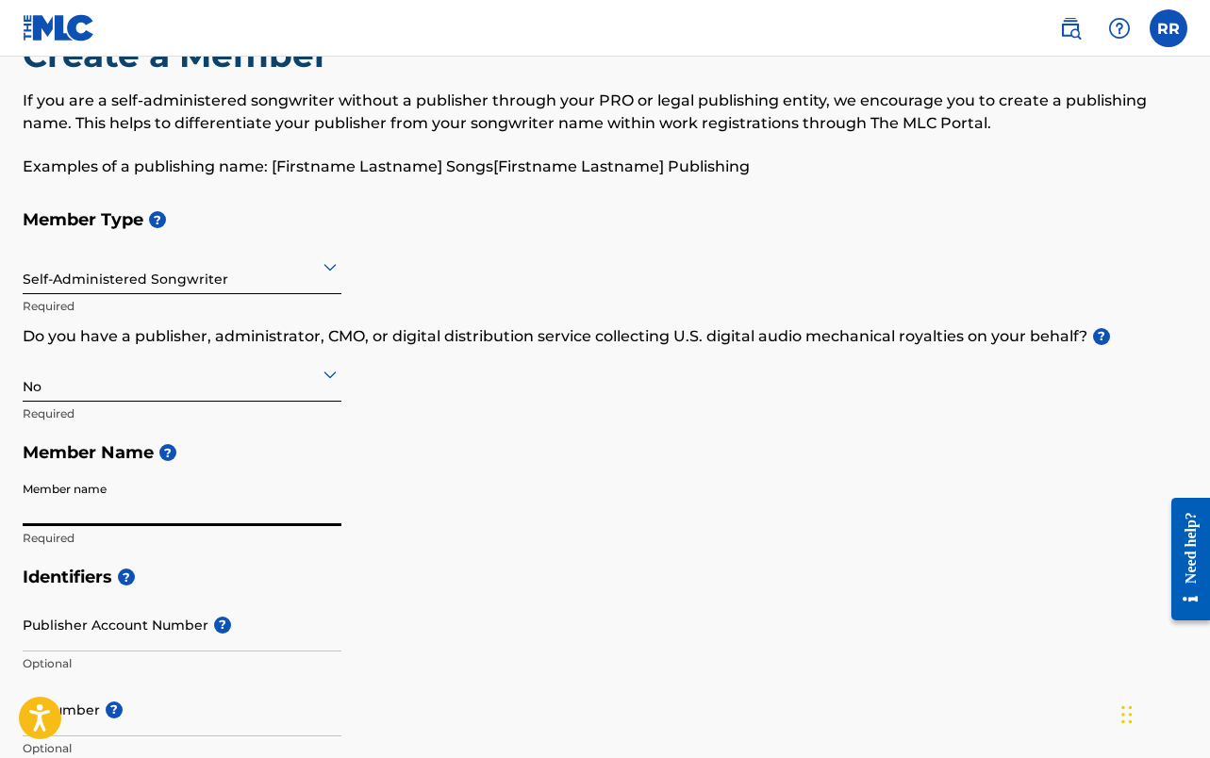
click at [141, 515] on input "Member name" at bounding box center [182, 499] width 319 height 54
type input "E"
type input "[PERSON_NAME]"
click at [174, 567] on h5 "Identifiers ?" at bounding box center [605, 577] width 1164 height 41
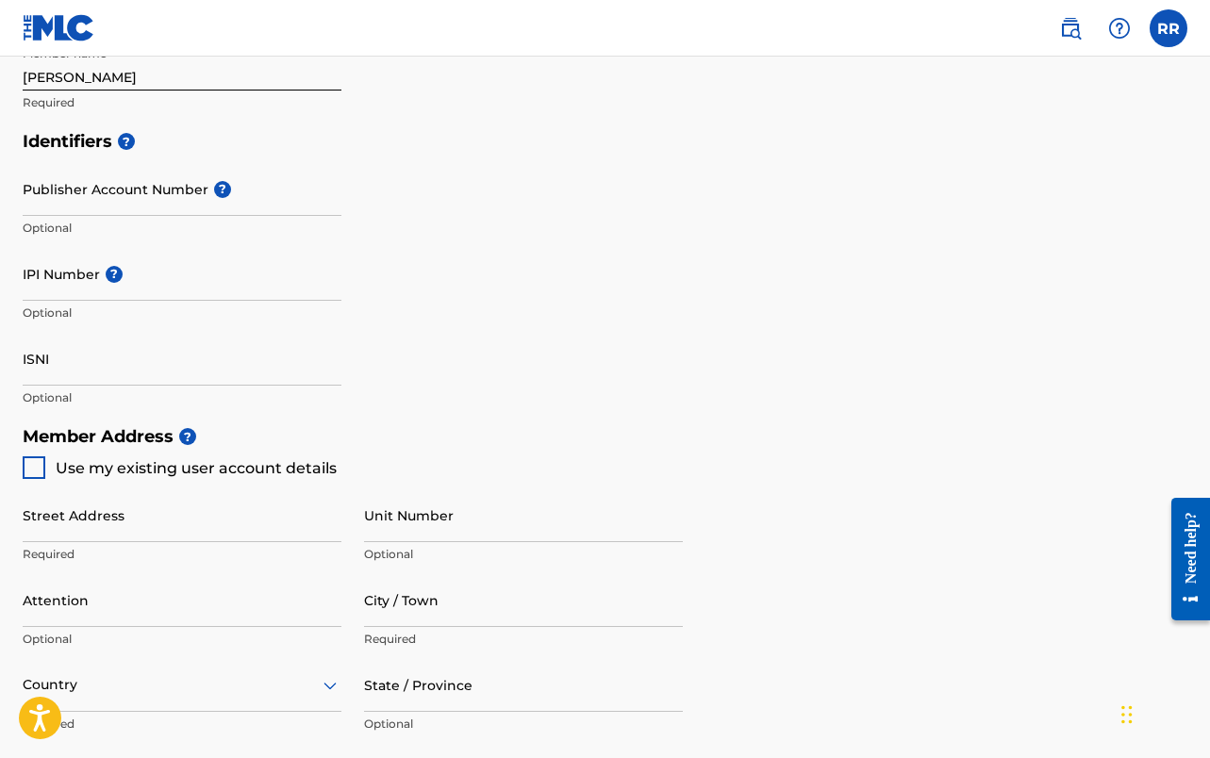
scroll to position [523, 0]
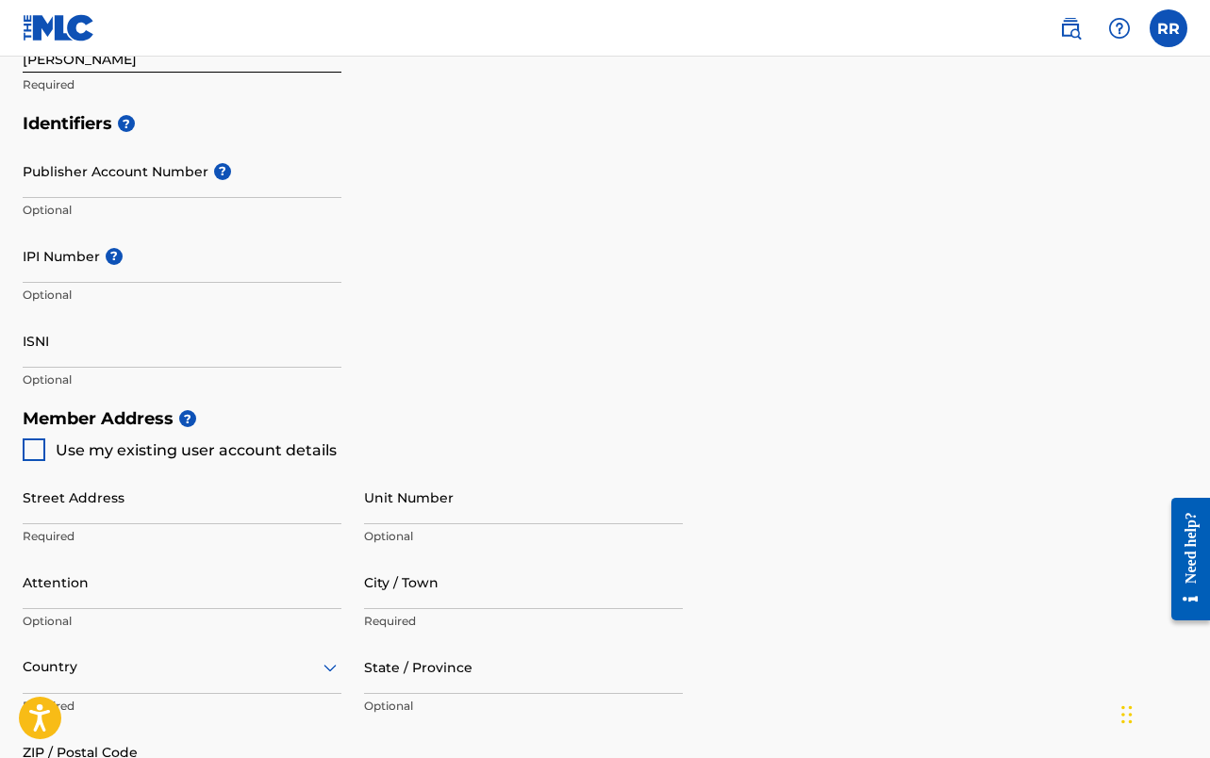
click at [33, 450] on div at bounding box center [34, 449] width 23 height 23
type input "[STREET_ADDRESS]"
type input "Charlotte"
type input "28273"
type input "980"
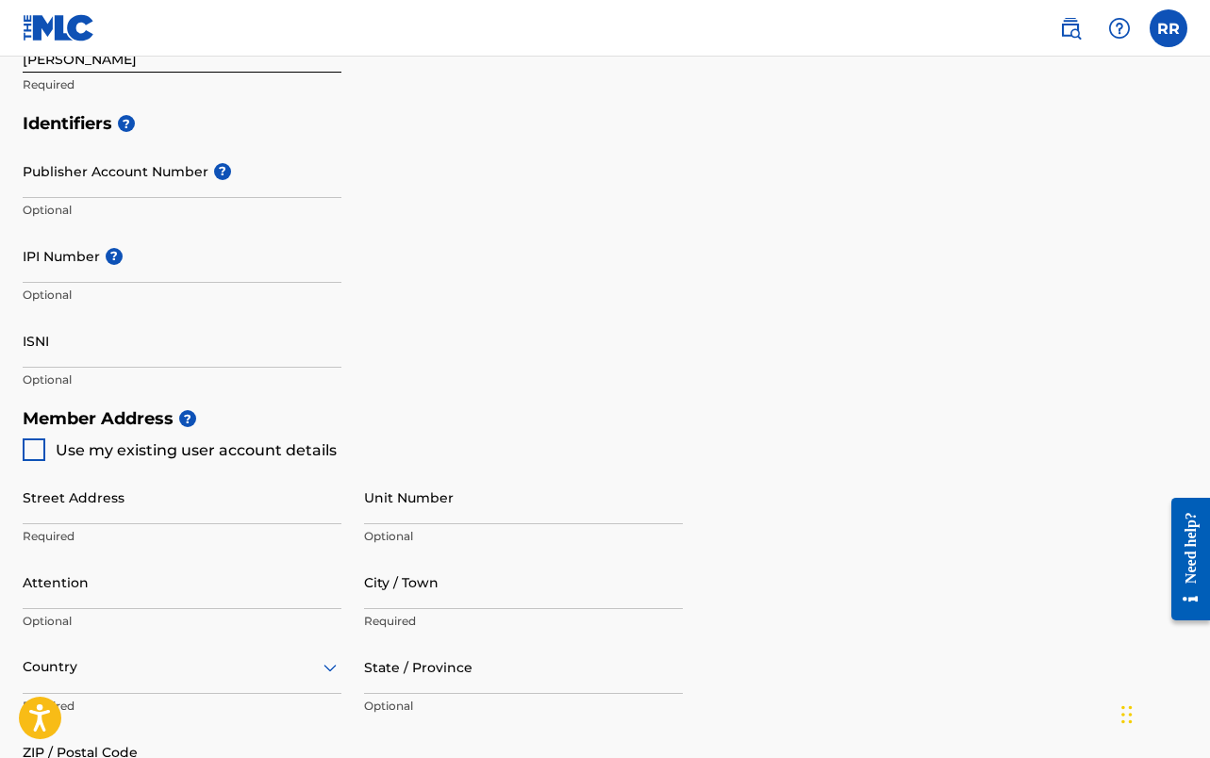
type input "4062853"
type input "[EMAIL_ADDRESS][DOMAIN_NAME]"
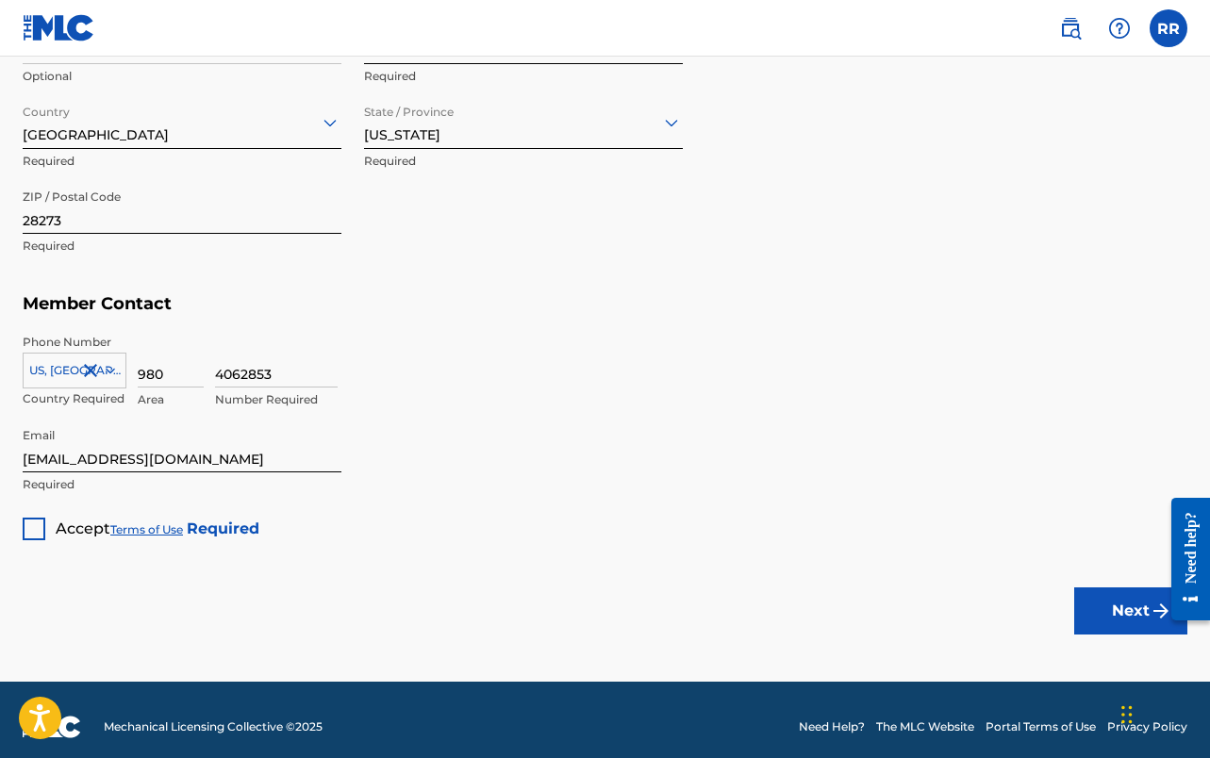
scroll to position [1070, 0]
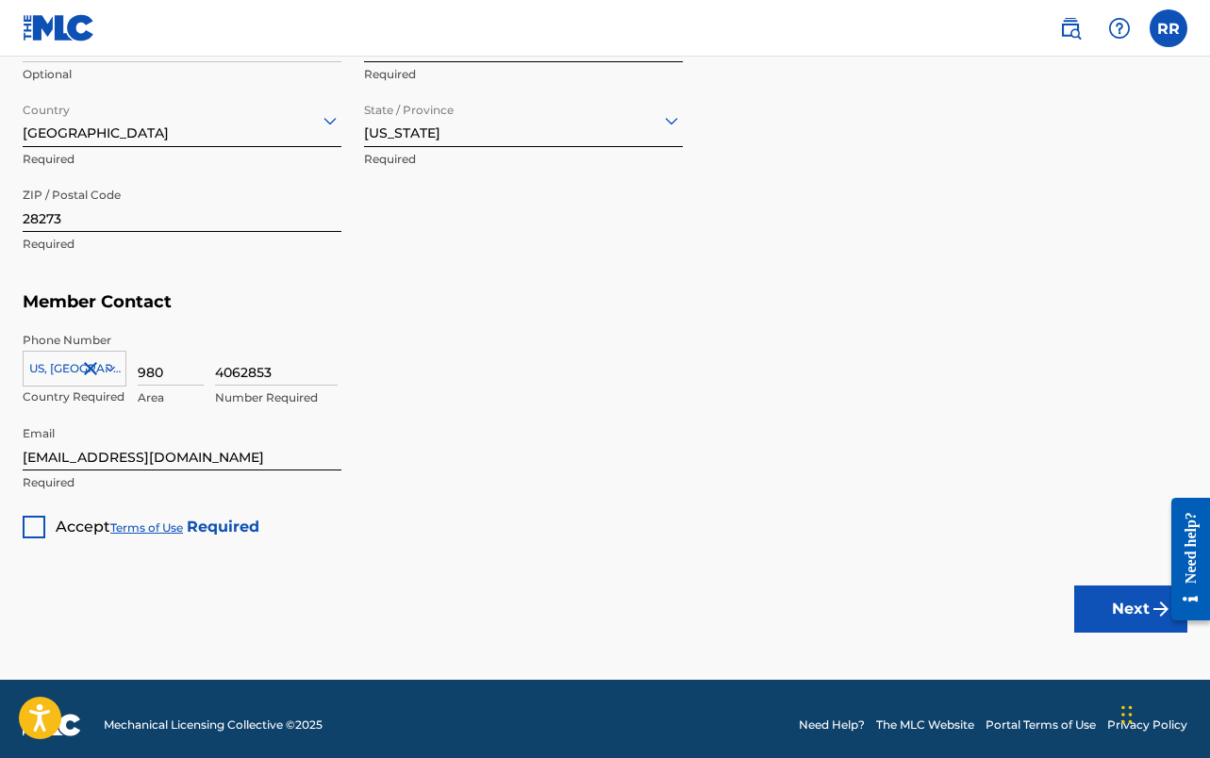
click at [32, 523] on div at bounding box center [34, 527] width 23 height 23
click at [1092, 610] on button "Next" at bounding box center [1130, 608] width 113 height 47
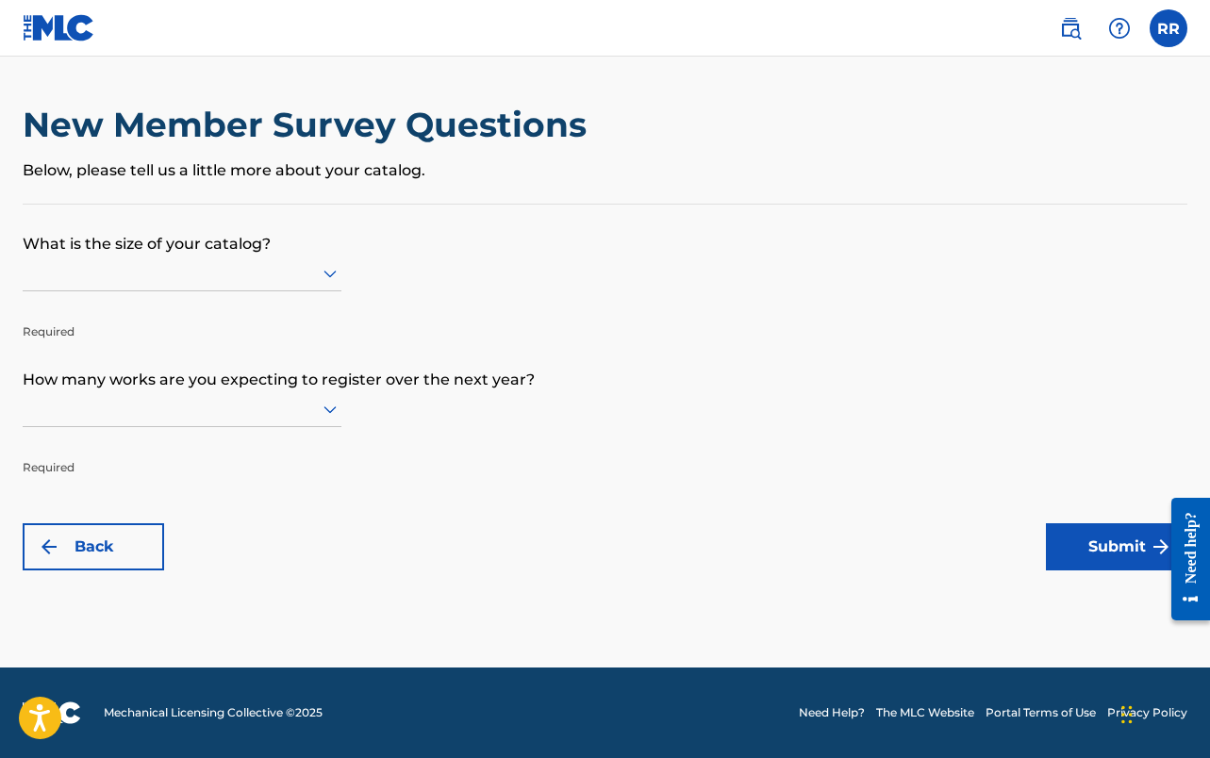
click at [327, 280] on icon at bounding box center [330, 273] width 23 height 23
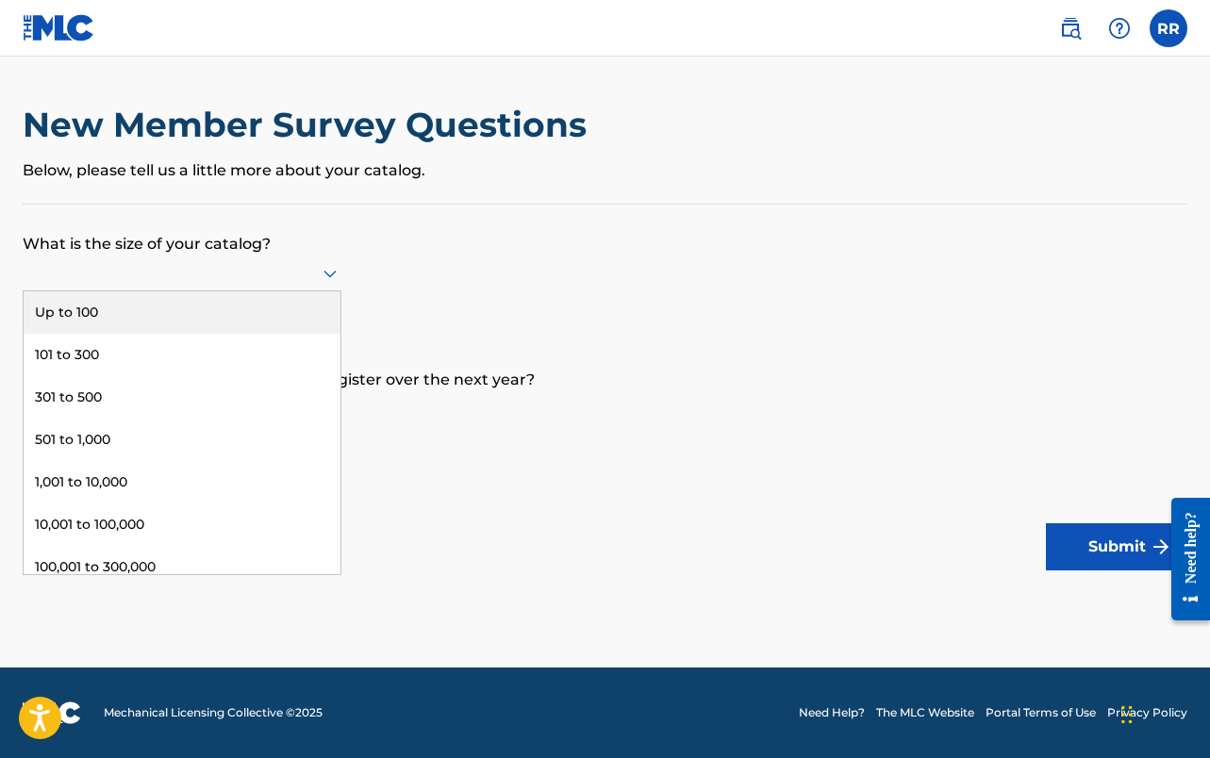
click at [253, 322] on div "Up to 100" at bounding box center [182, 312] width 317 height 42
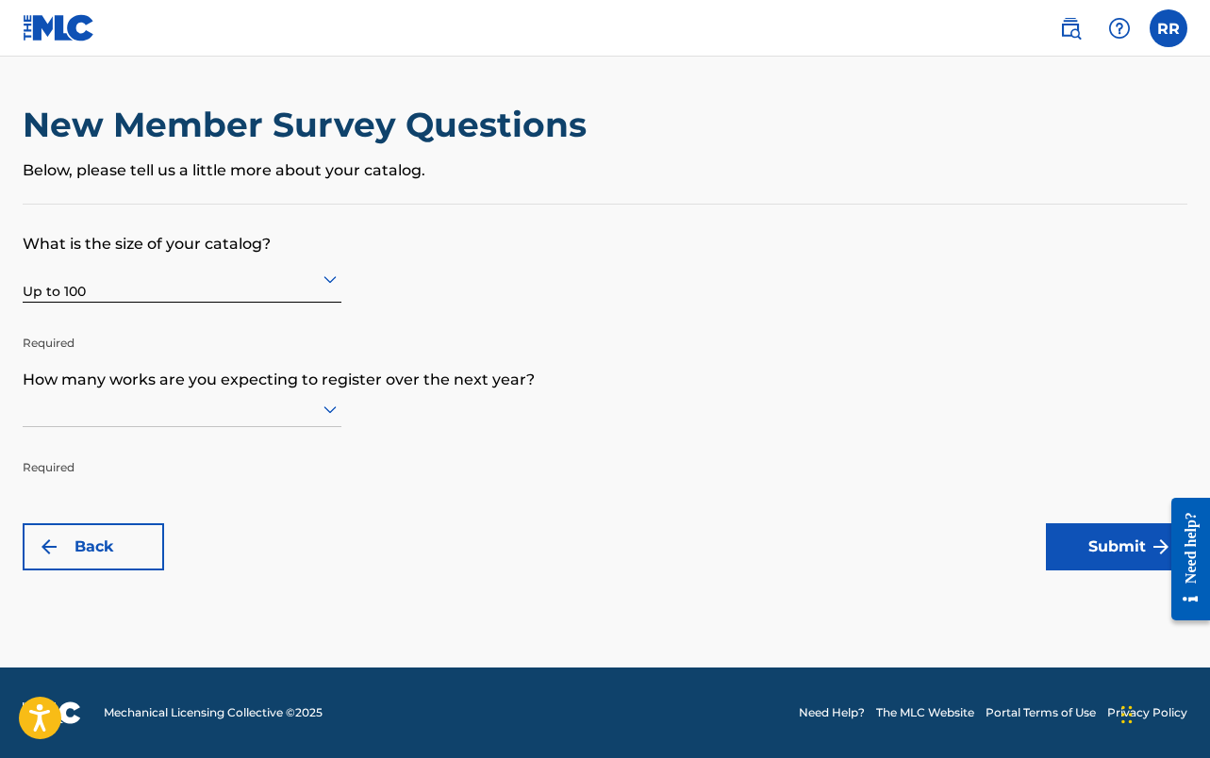
click at [336, 414] on icon at bounding box center [329, 410] width 13 height 8
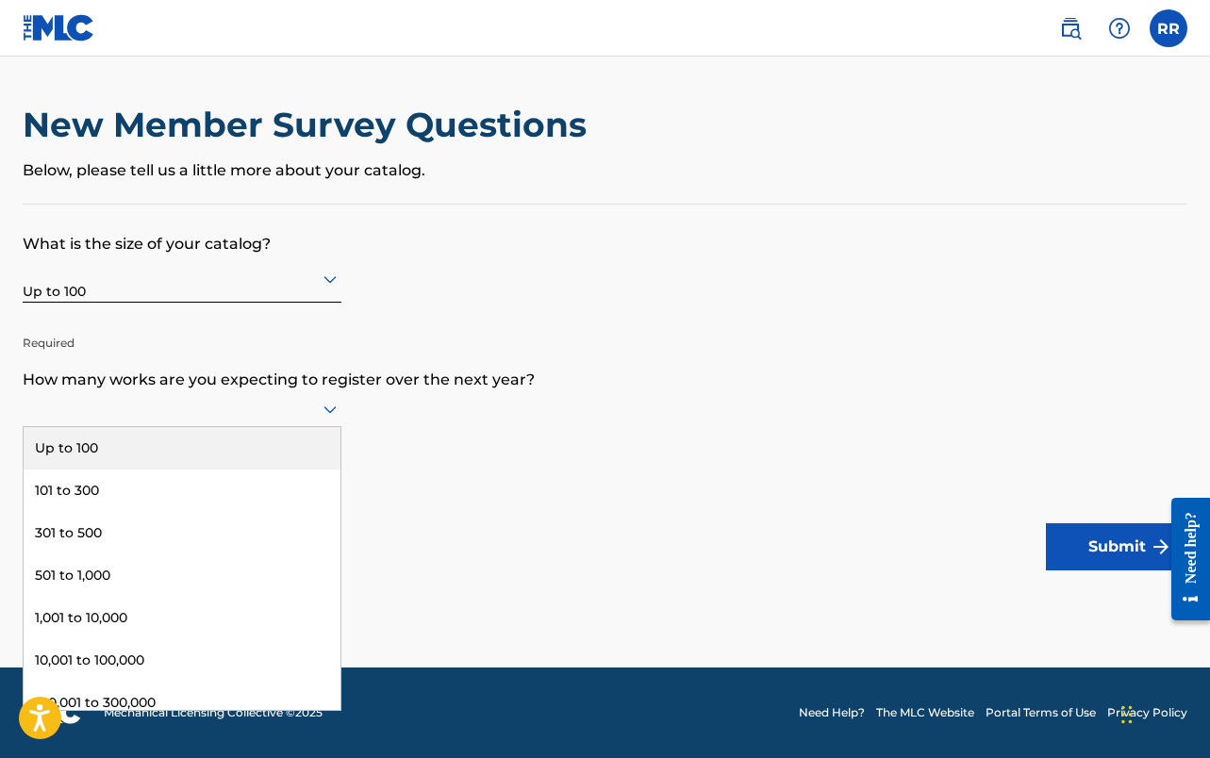
click at [254, 454] on div "Up to 100" at bounding box center [182, 448] width 317 height 42
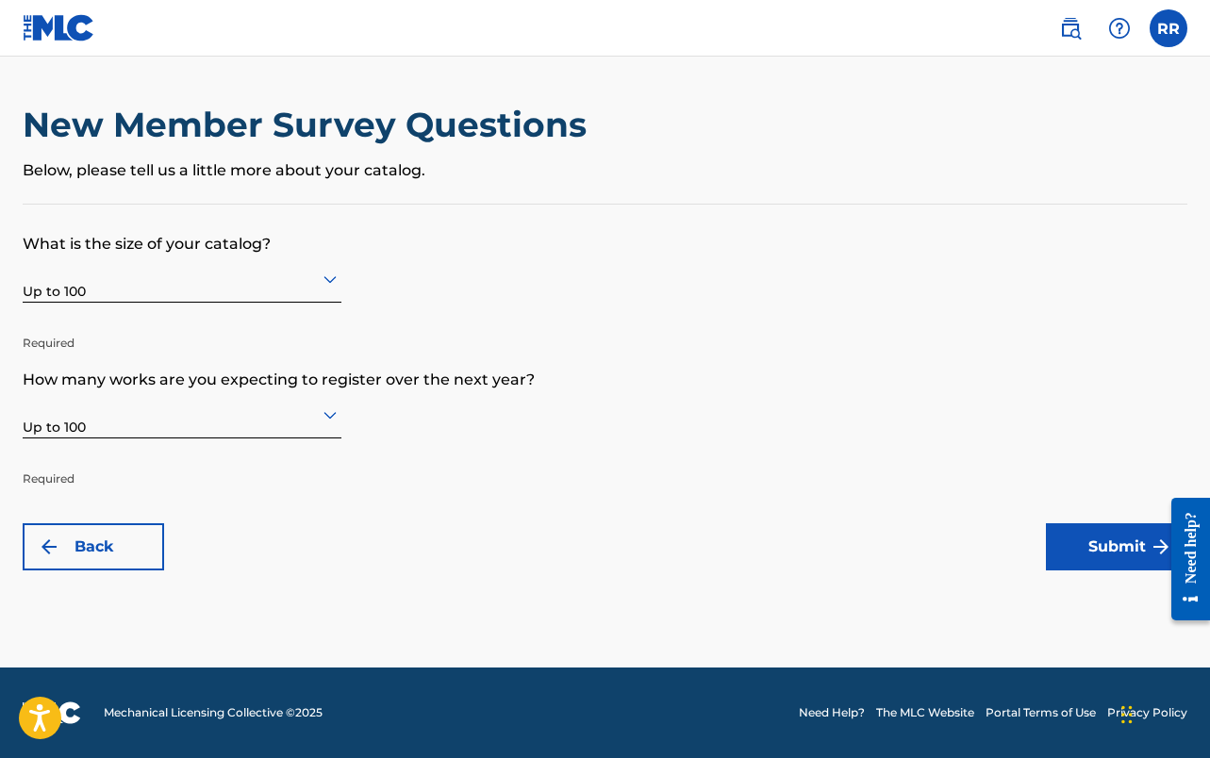
click at [1071, 548] on button "Submit" at bounding box center [1116, 546] width 141 height 47
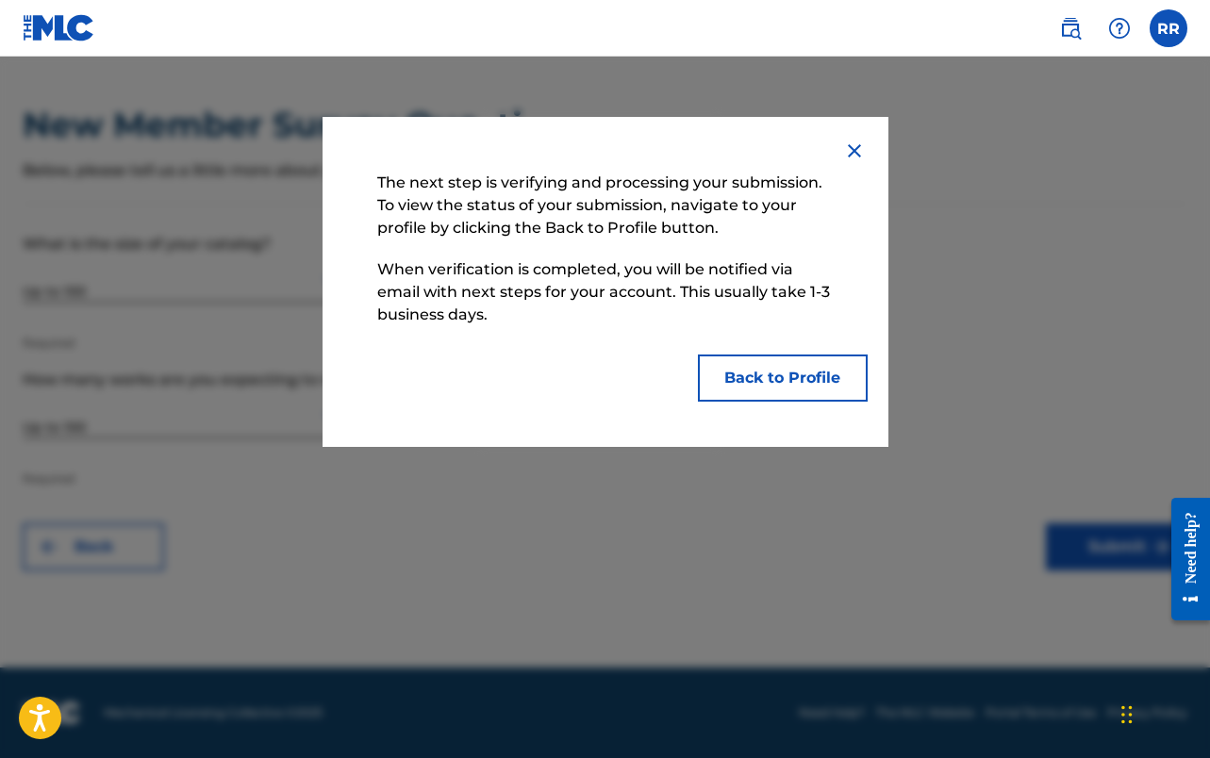
click at [809, 377] on button "Back to Profile" at bounding box center [783, 377] width 170 height 47
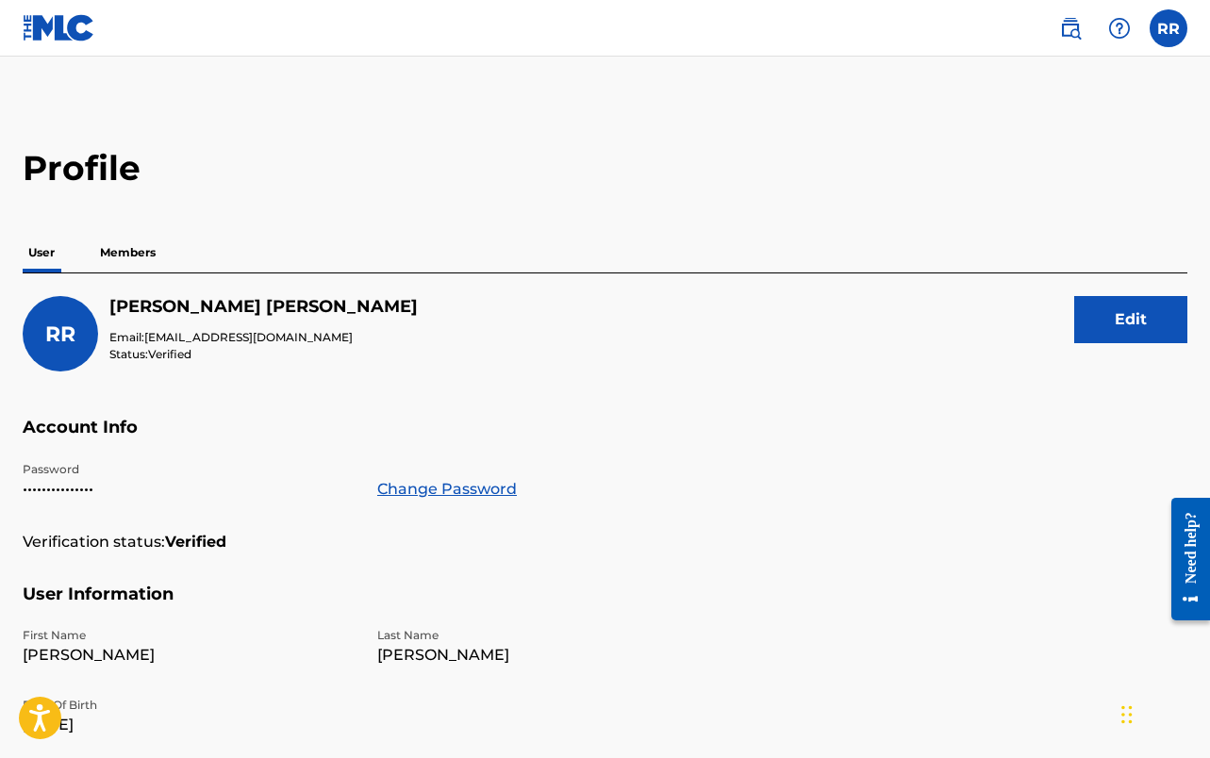
click at [152, 256] on p "Members" at bounding box center [127, 253] width 67 height 40
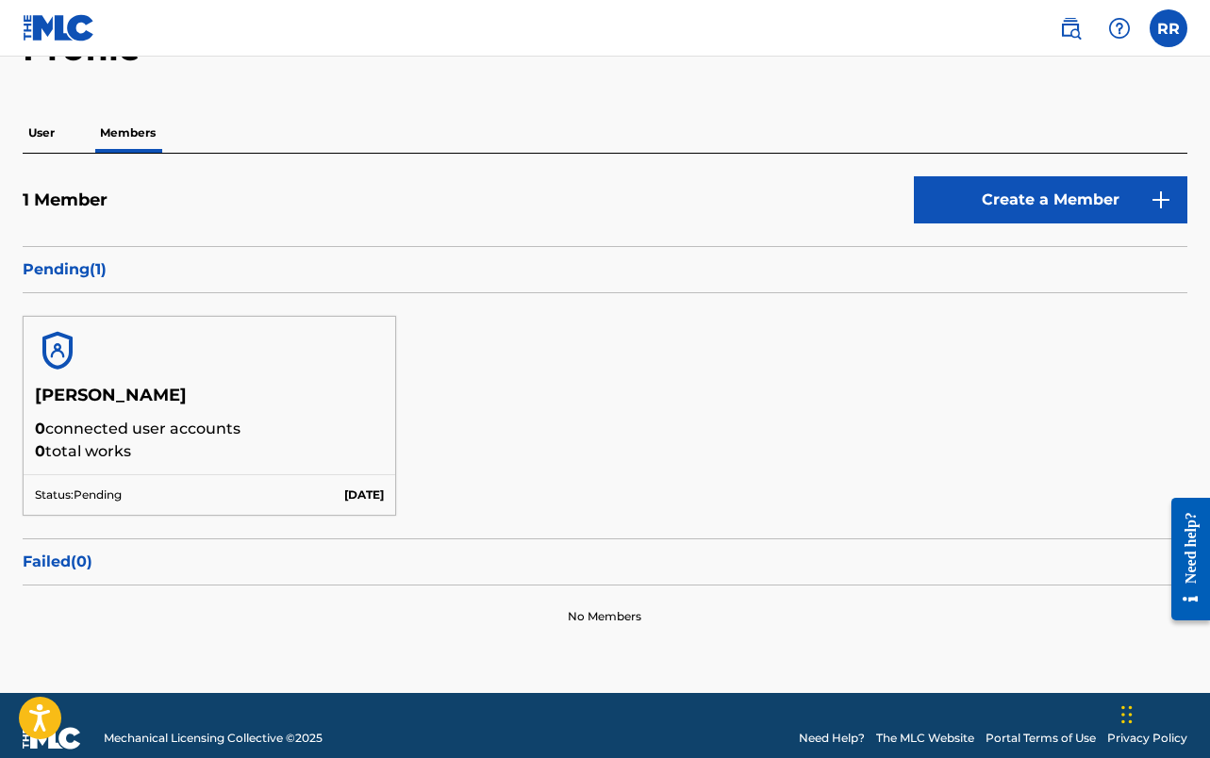
scroll to position [120, 0]
click at [172, 337] on div at bounding box center [209, 351] width 371 height 68
click at [51, 264] on p "Pending ( 1 )" at bounding box center [605, 269] width 1164 height 23
click at [66, 389] on h5 "[PERSON_NAME]" at bounding box center [209, 401] width 349 height 33
